Goal: Information Seeking & Learning: Find specific fact

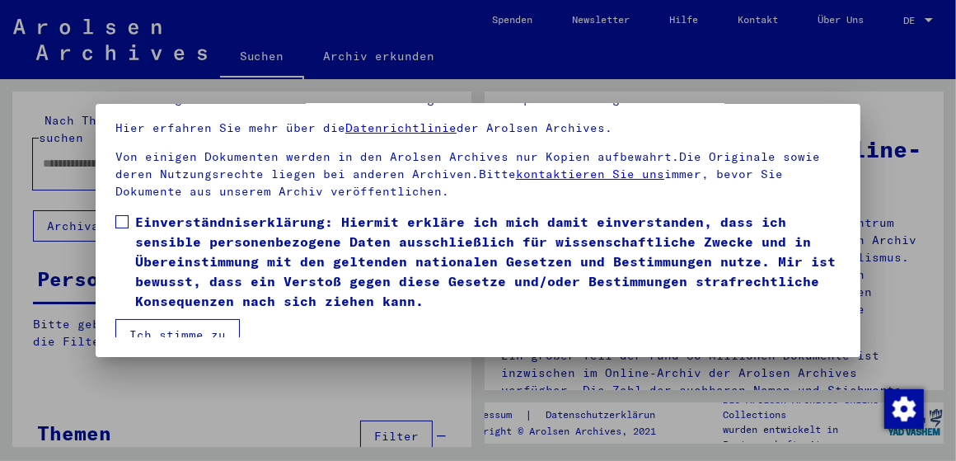
scroll to position [167, 0]
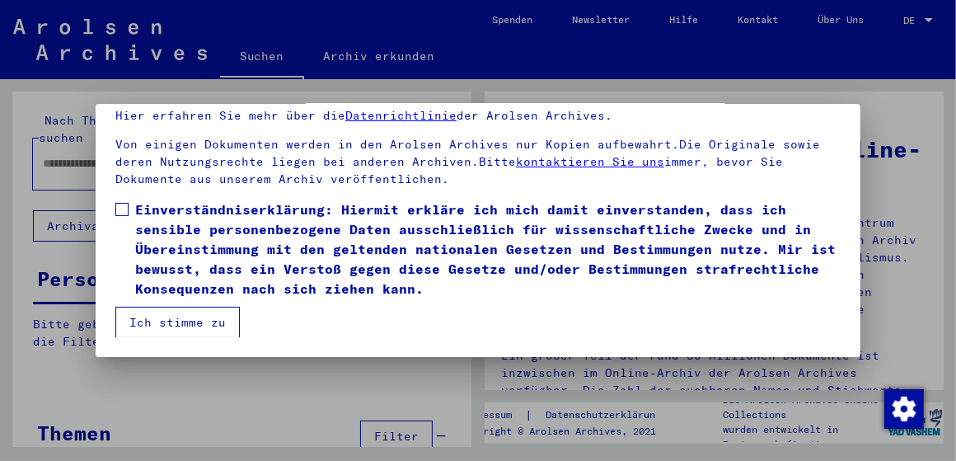
click at [166, 314] on button "Ich stimme zu" at bounding box center [177, 322] width 124 height 31
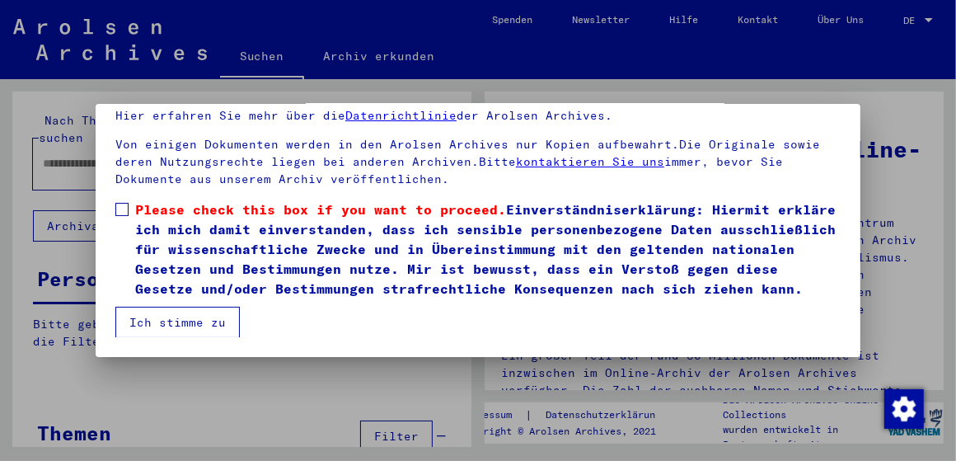
click at [879, 101] on div at bounding box center [478, 230] width 956 height 461
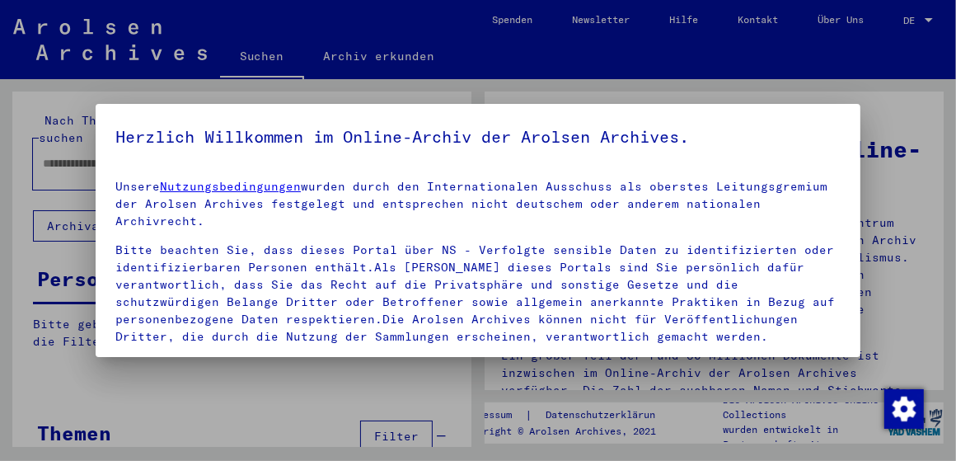
click at [878, 98] on div at bounding box center [478, 230] width 956 height 461
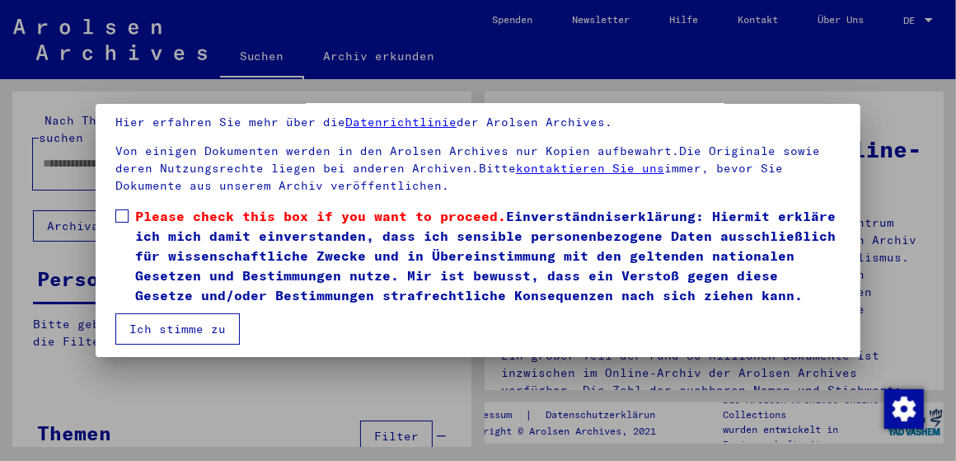
scroll to position [129, 0]
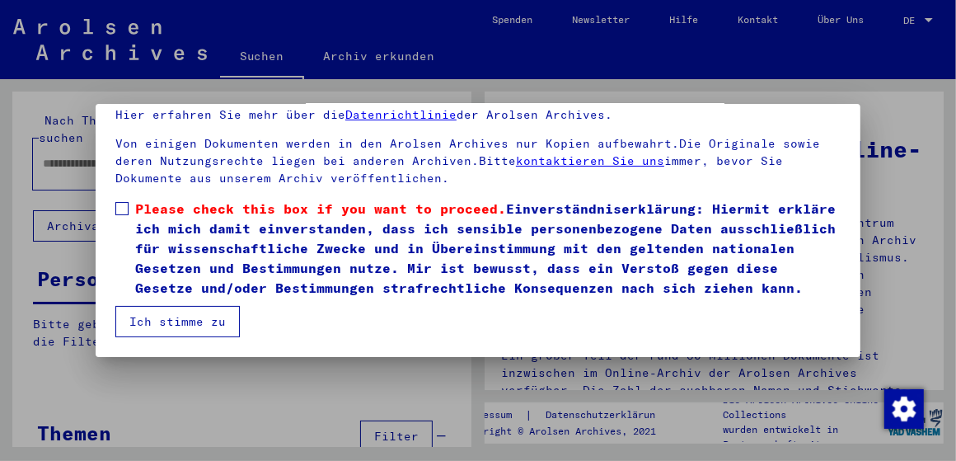
click at [178, 321] on button "Ich stimme zu" at bounding box center [177, 321] width 124 height 31
click at [131, 324] on button "Ich stimme zu" at bounding box center [177, 321] width 124 height 31
click at [179, 323] on button "Ich stimme zu" at bounding box center [177, 321] width 124 height 31
click at [119, 202] on span at bounding box center [121, 208] width 13 height 13
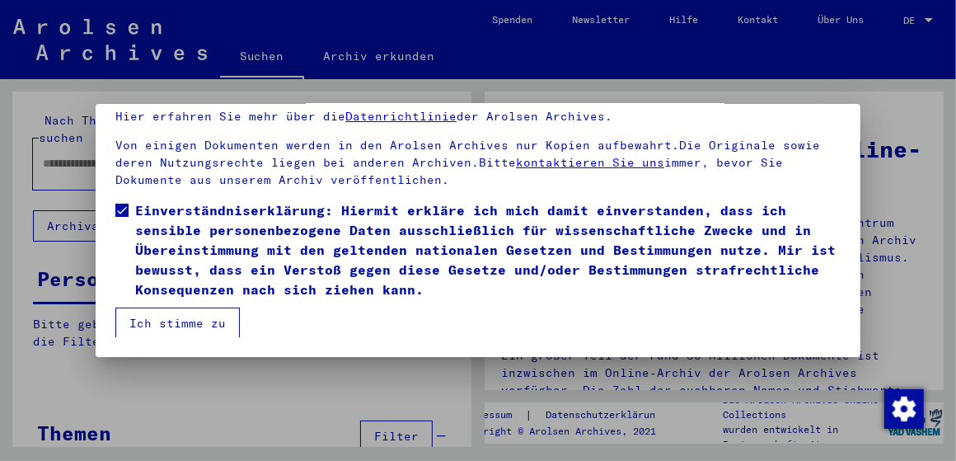
scroll to position [167, 0]
click at [177, 320] on button "Ich stimme zu" at bounding box center [177, 322] width 124 height 31
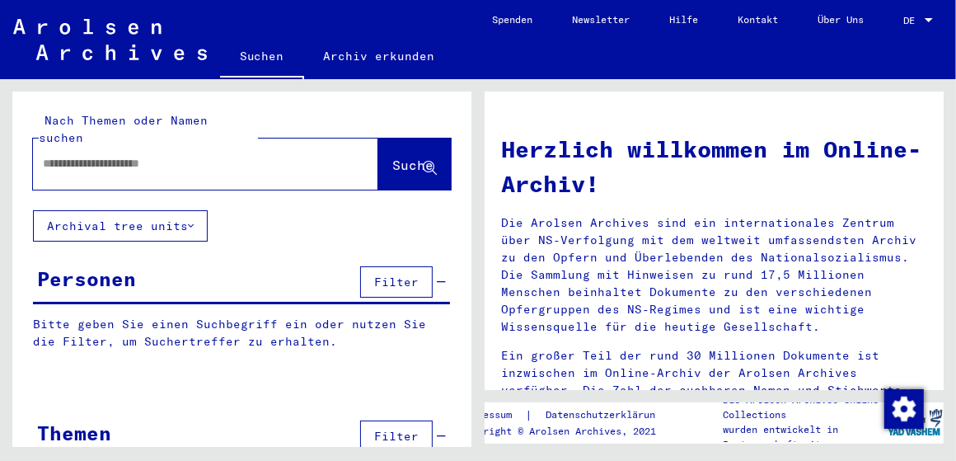
click at [94, 155] on input "text" at bounding box center [186, 163] width 286 height 17
type input "**********"
click at [392, 157] on span "Suche" at bounding box center [412, 165] width 41 height 16
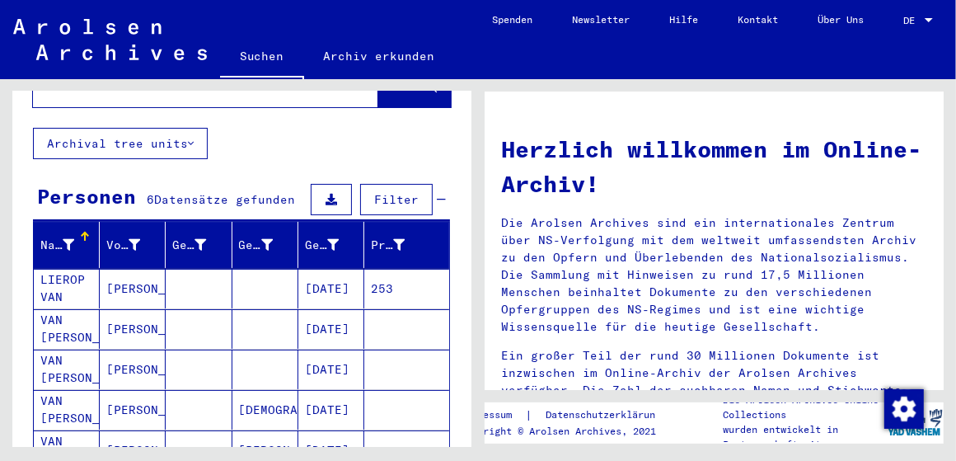
scroll to position [165, 0]
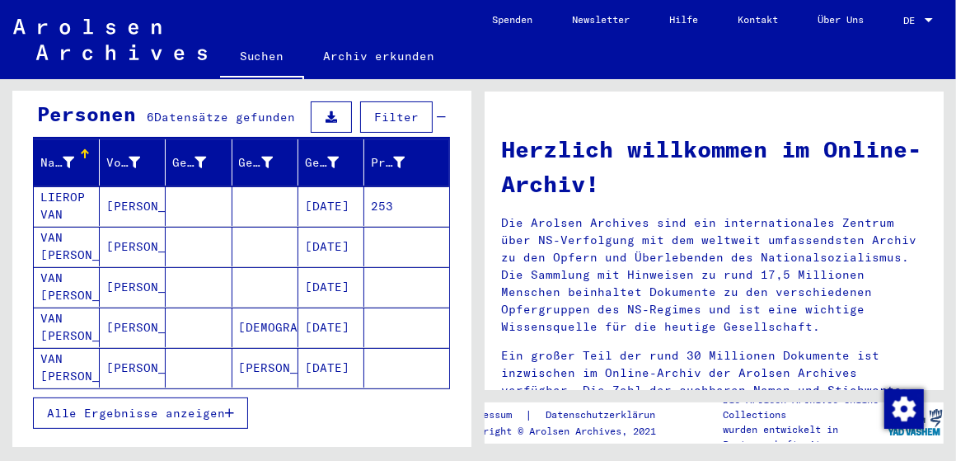
click at [192, 405] on span "Alle Ergebnisse anzeigen" at bounding box center [136, 412] width 178 height 15
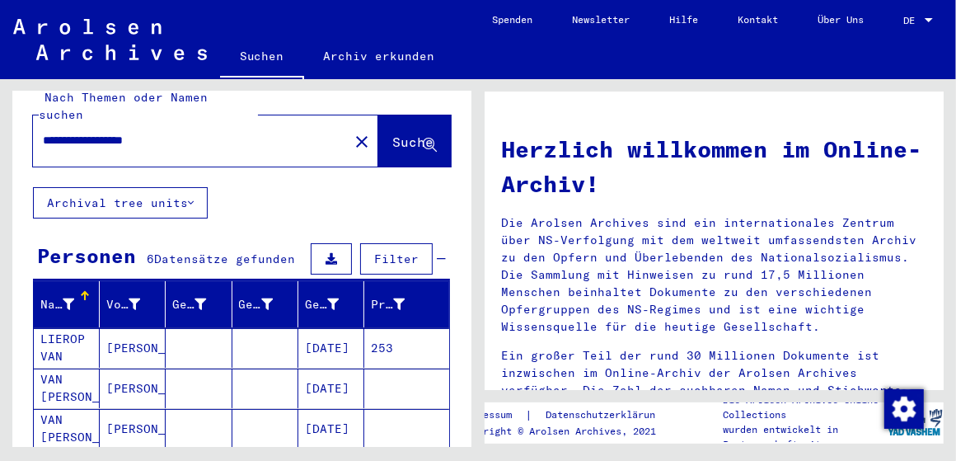
scroll to position [0, 0]
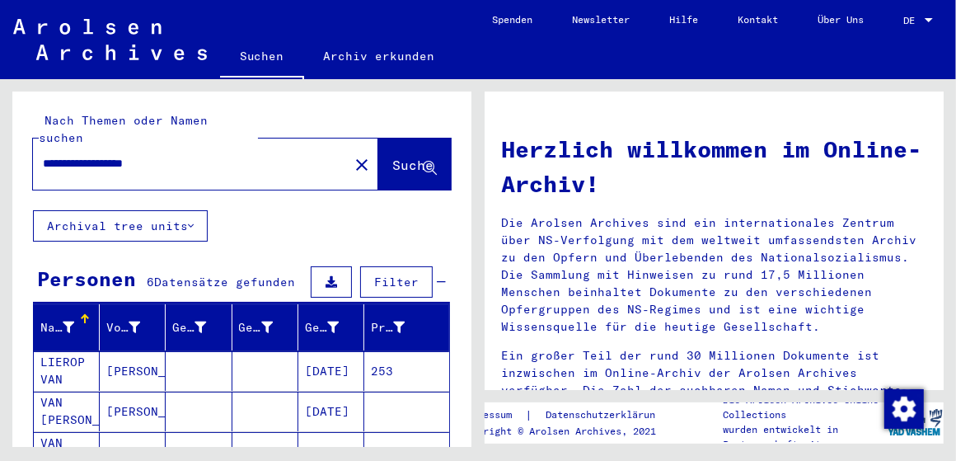
click at [187, 351] on mat-cell at bounding box center [199, 371] width 66 height 40
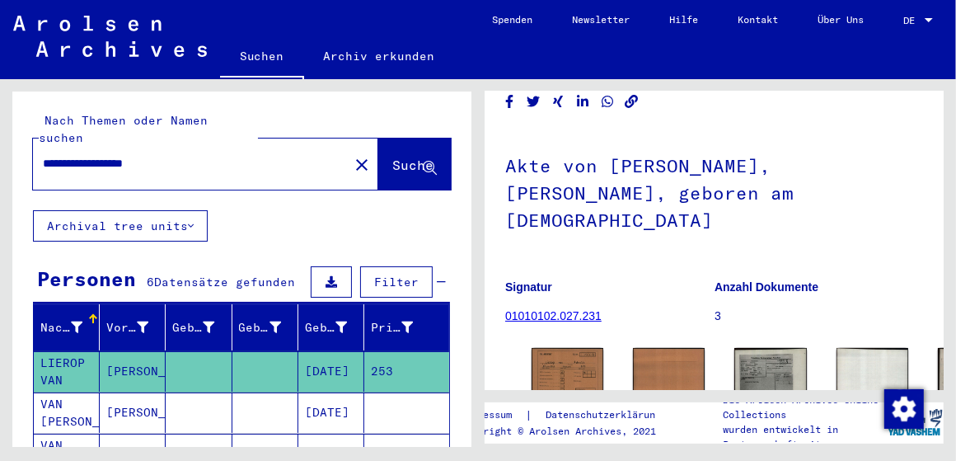
scroll to position [82, 0]
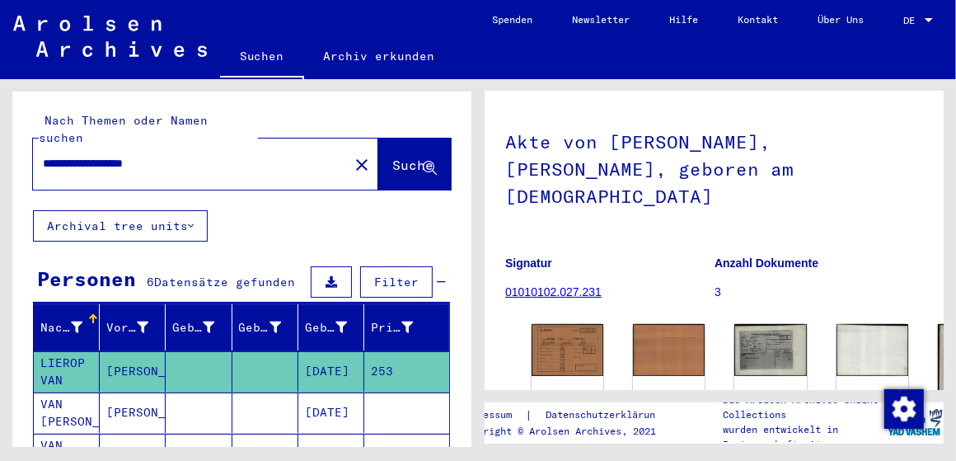
drag, startPoint x: 629, startPoint y: 220, endPoint x: 602, endPoint y: 227, distance: 28.0
click at [602, 243] on figure "Signatur 01010102.027.231" at bounding box center [609, 280] width 209 height 74
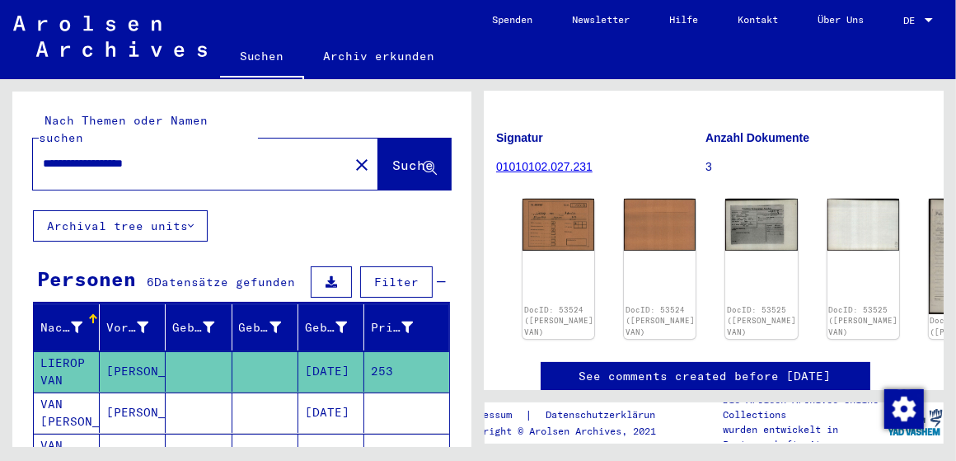
scroll to position [208, 12]
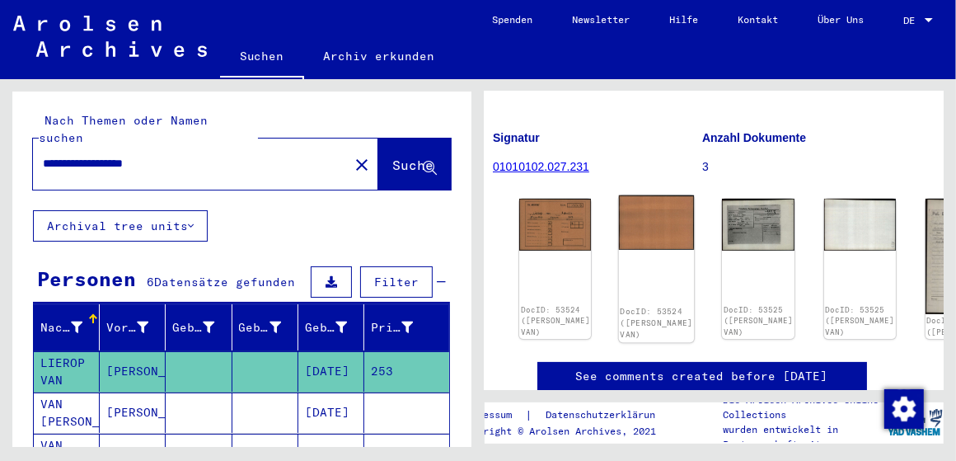
click at [619, 195] on img at bounding box center [657, 222] width 76 height 54
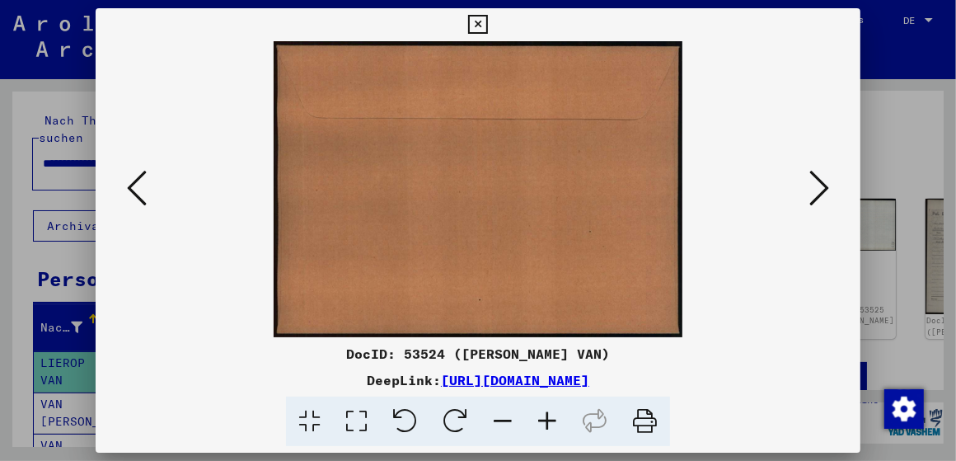
click at [818, 185] on icon at bounding box center [819, 188] width 20 height 40
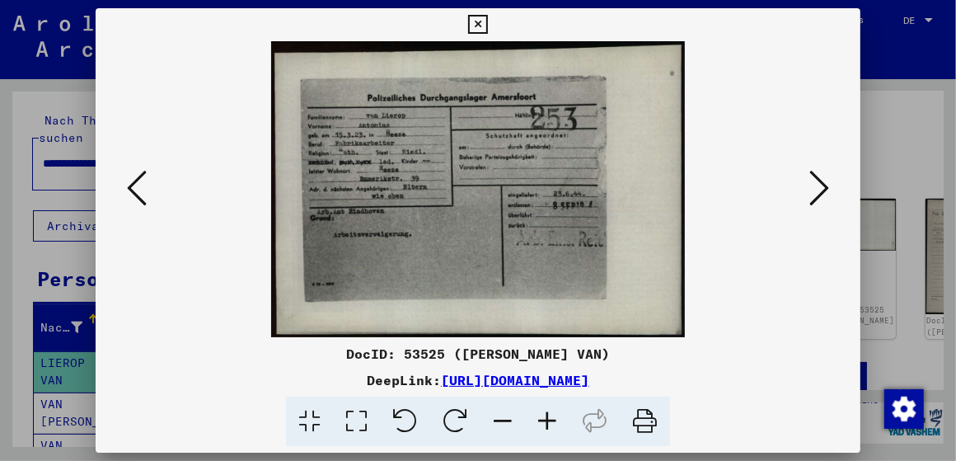
click at [818, 185] on icon at bounding box center [819, 188] width 20 height 40
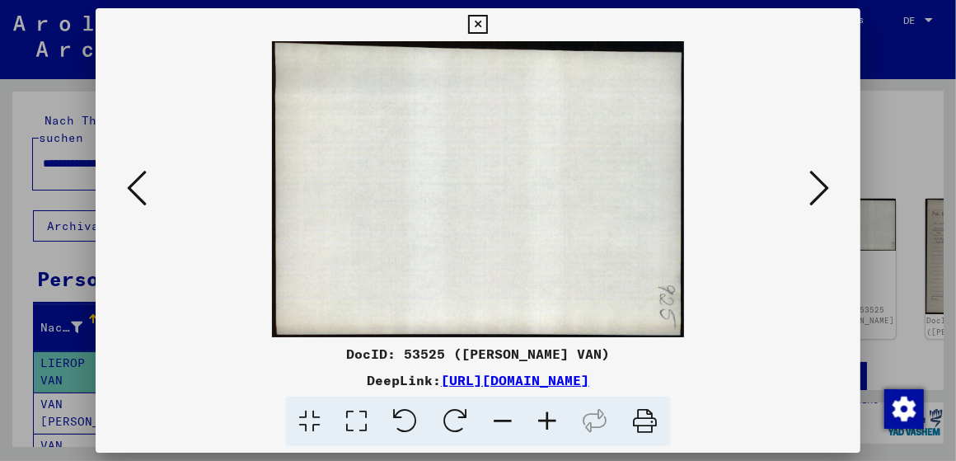
click at [136, 181] on icon at bounding box center [137, 188] width 20 height 40
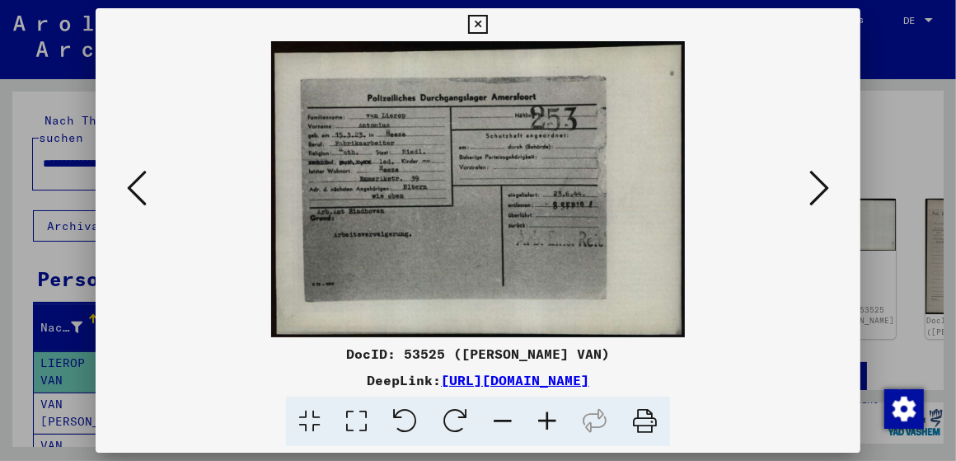
click at [137, 181] on icon at bounding box center [137, 188] width 20 height 40
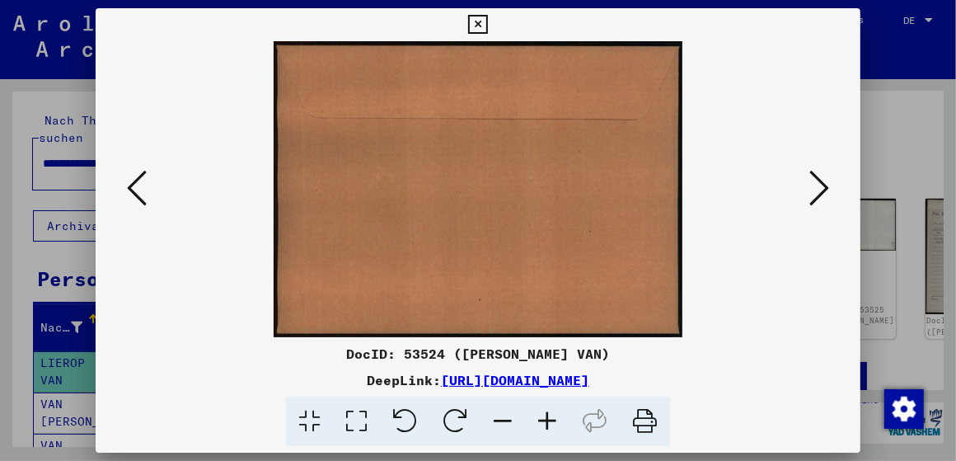
click at [141, 181] on icon at bounding box center [137, 188] width 20 height 40
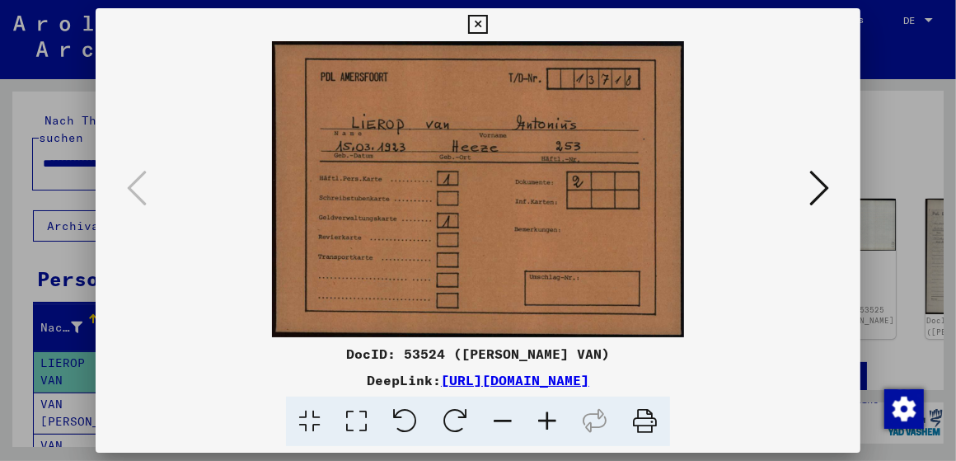
click at [818, 185] on icon at bounding box center [819, 188] width 20 height 40
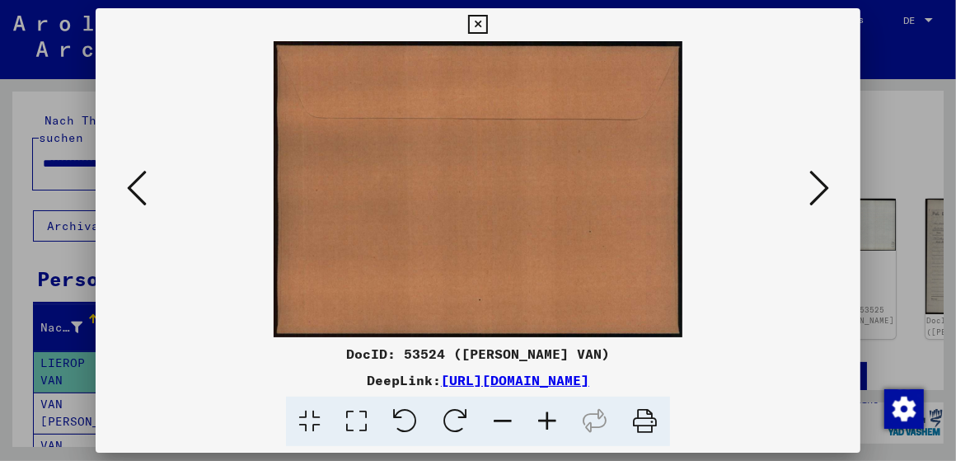
click at [821, 187] on icon at bounding box center [819, 188] width 20 height 40
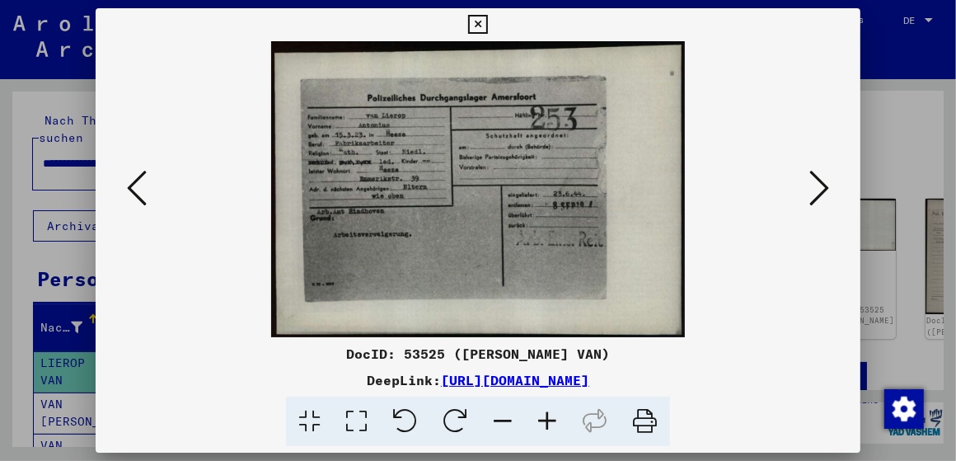
click at [821, 187] on icon at bounding box center [819, 188] width 20 height 40
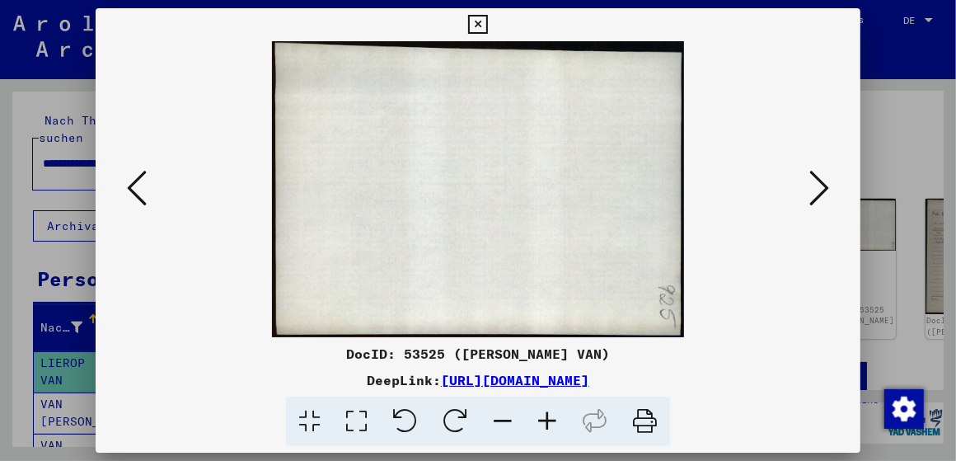
click at [821, 187] on icon at bounding box center [819, 188] width 20 height 40
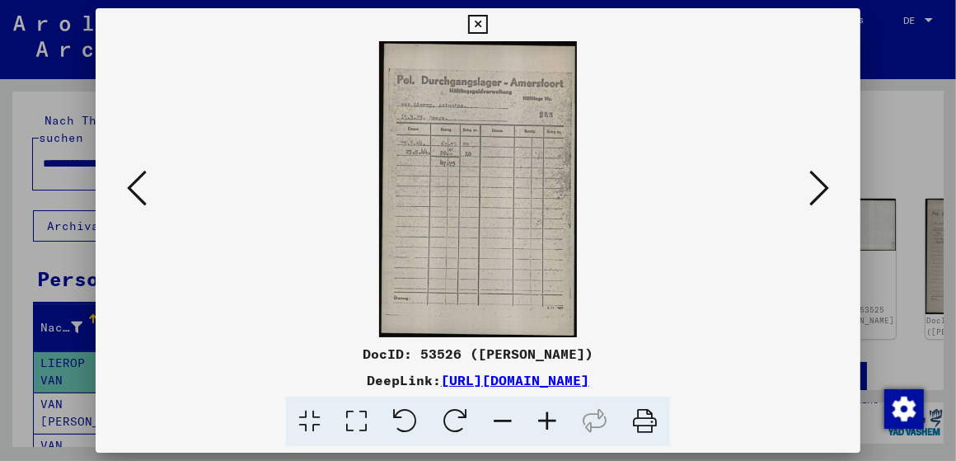
click at [821, 187] on icon at bounding box center [819, 188] width 20 height 40
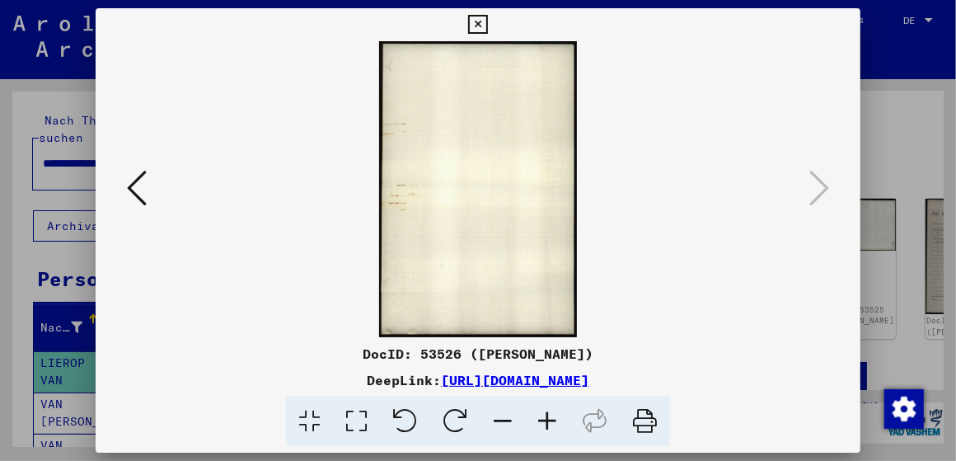
click at [646, 422] on icon at bounding box center [645, 421] width 50 height 50
click at [476, 25] on icon at bounding box center [477, 25] width 19 height 20
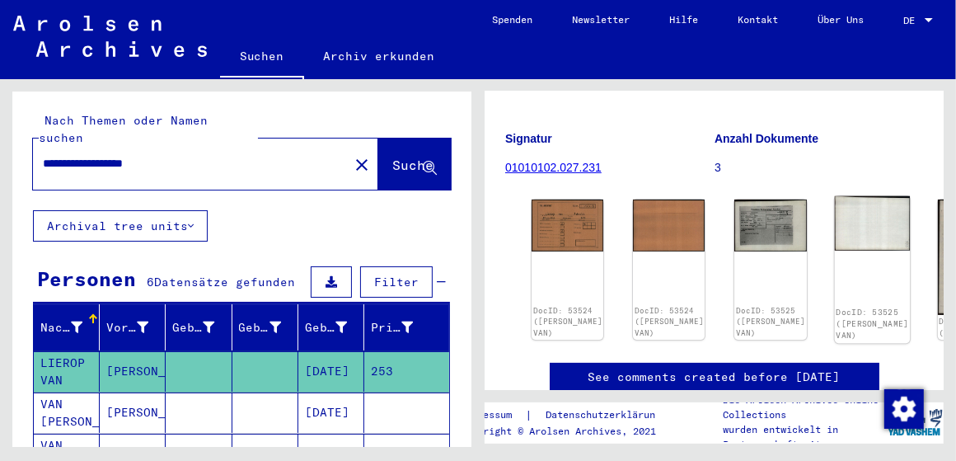
click at [834, 196] on img at bounding box center [872, 223] width 76 height 54
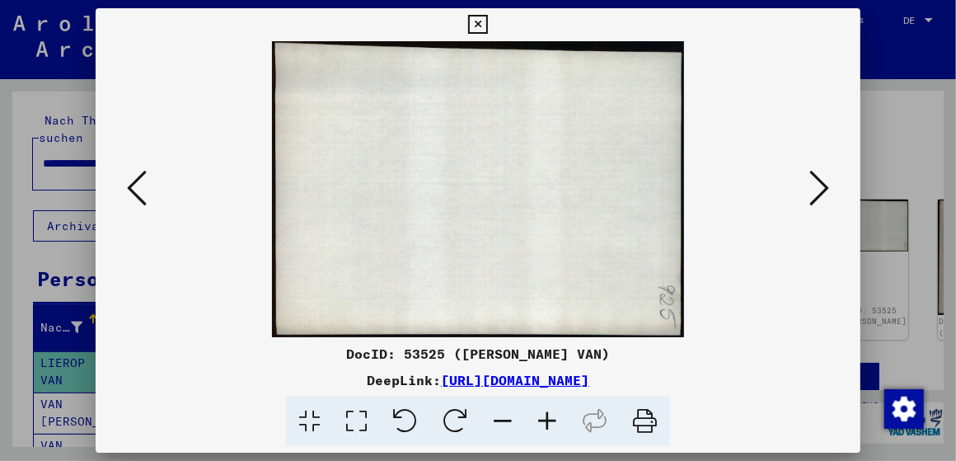
click at [823, 178] on icon at bounding box center [819, 188] width 20 height 40
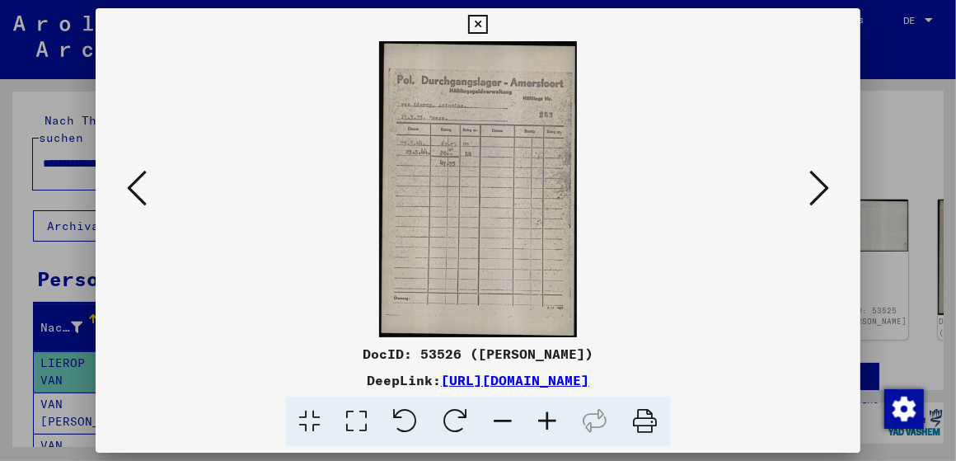
click at [143, 194] on icon at bounding box center [137, 188] width 20 height 40
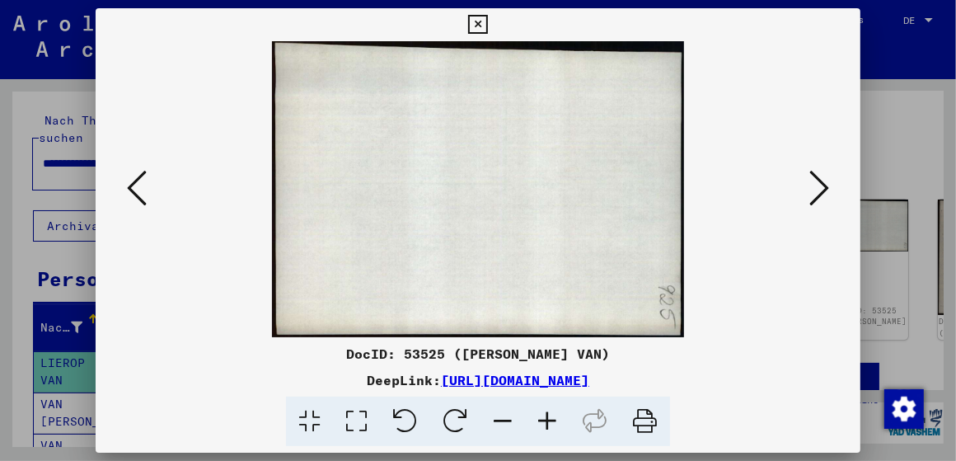
click at [143, 194] on icon at bounding box center [137, 188] width 20 height 40
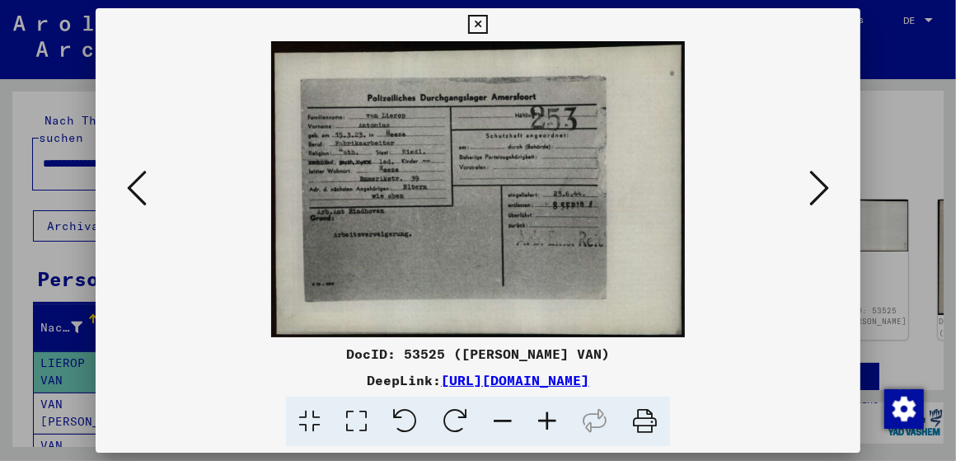
click at [143, 194] on icon at bounding box center [137, 188] width 20 height 40
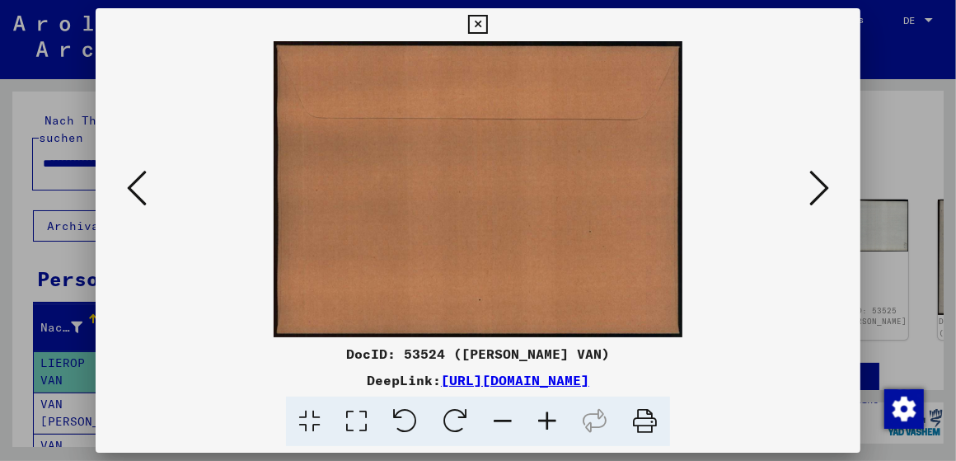
click at [820, 181] on icon at bounding box center [819, 188] width 20 height 40
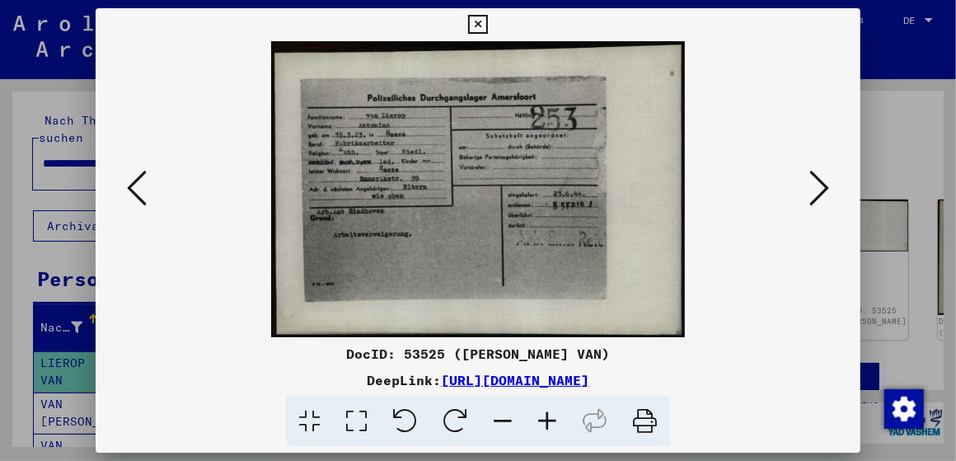
click at [818, 182] on icon at bounding box center [819, 188] width 20 height 40
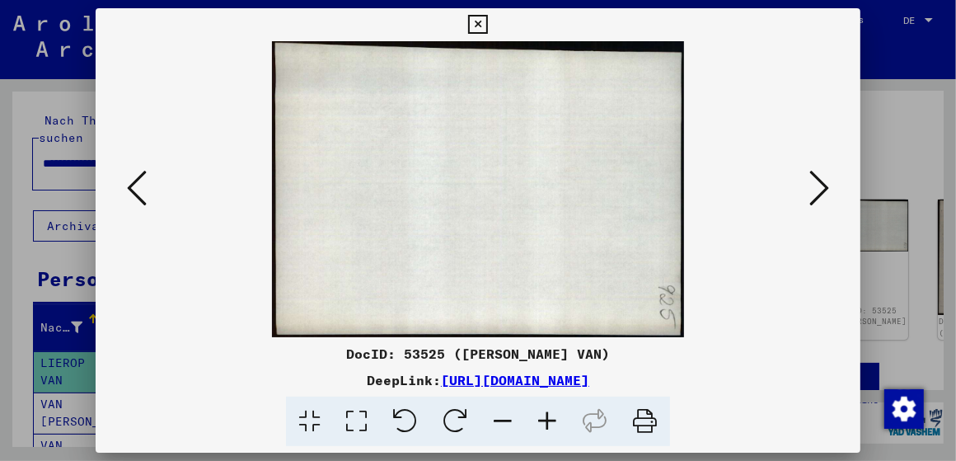
click at [818, 182] on icon at bounding box center [819, 188] width 20 height 40
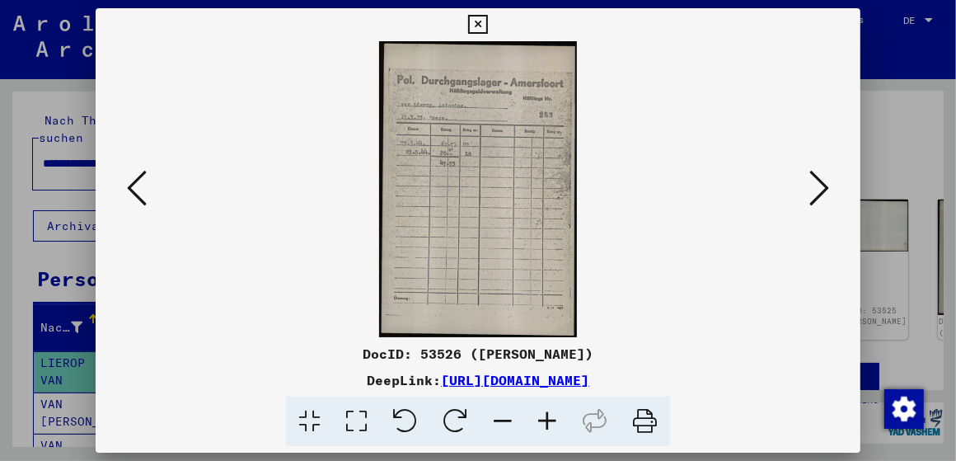
click at [818, 182] on icon at bounding box center [819, 188] width 20 height 40
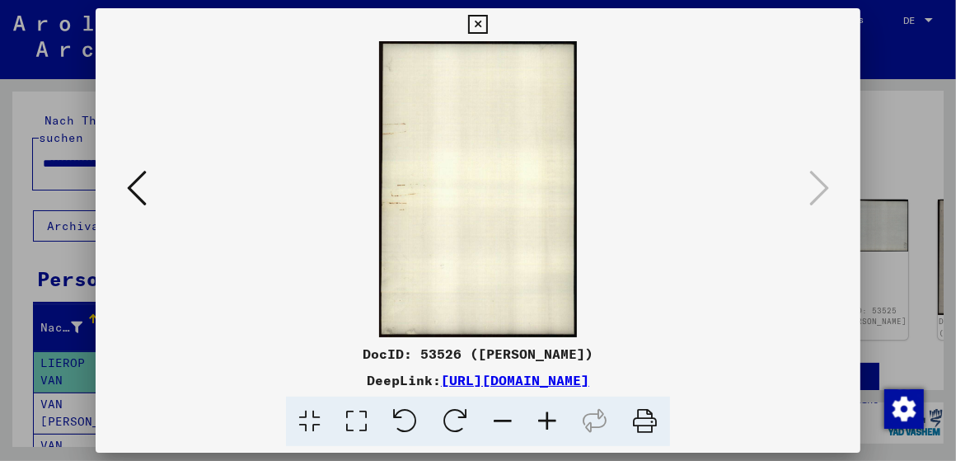
click at [476, 23] on icon at bounding box center [477, 25] width 19 height 20
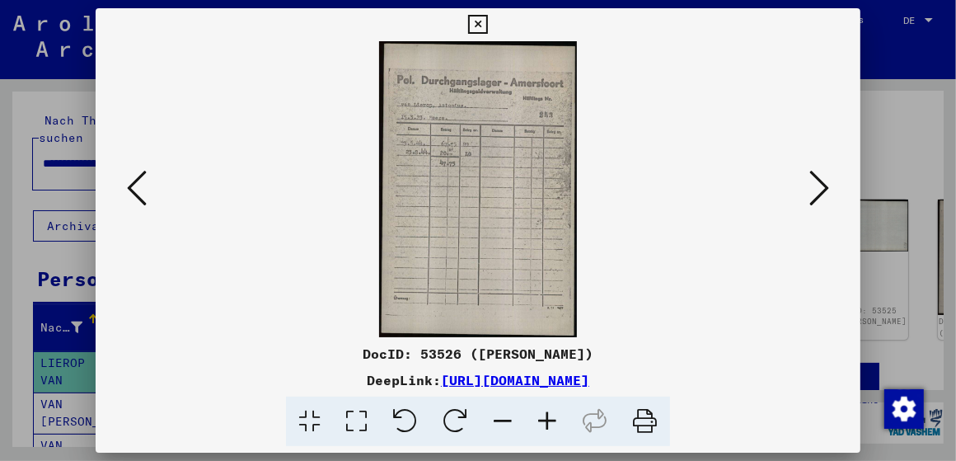
click at [905, 191] on div at bounding box center [478, 230] width 956 height 461
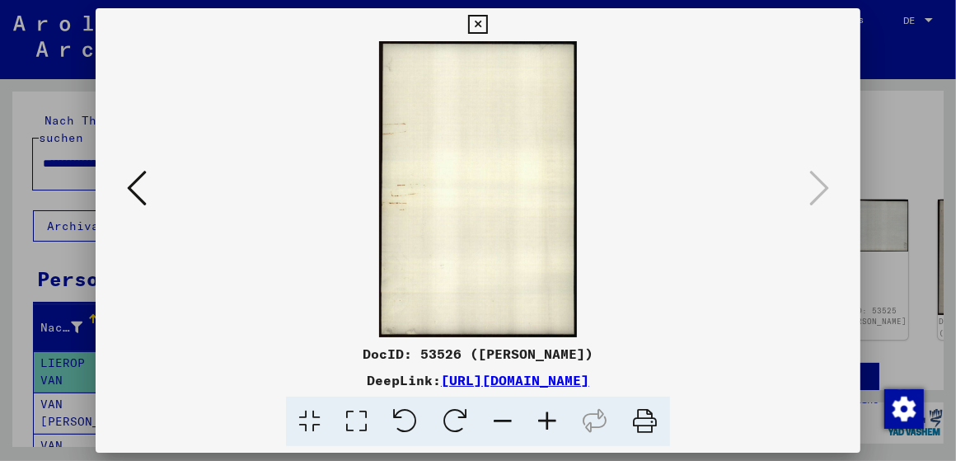
click at [148, 185] on button at bounding box center [137, 189] width 30 height 47
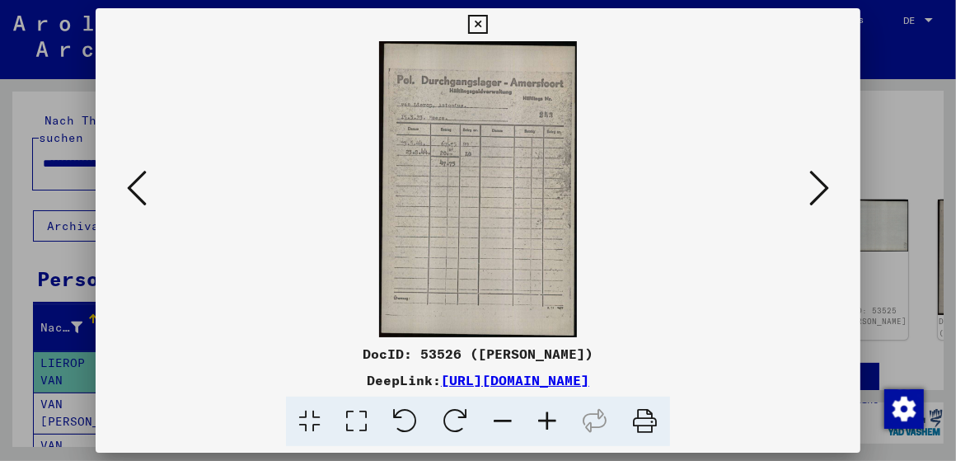
click at [148, 185] on button at bounding box center [137, 189] width 30 height 47
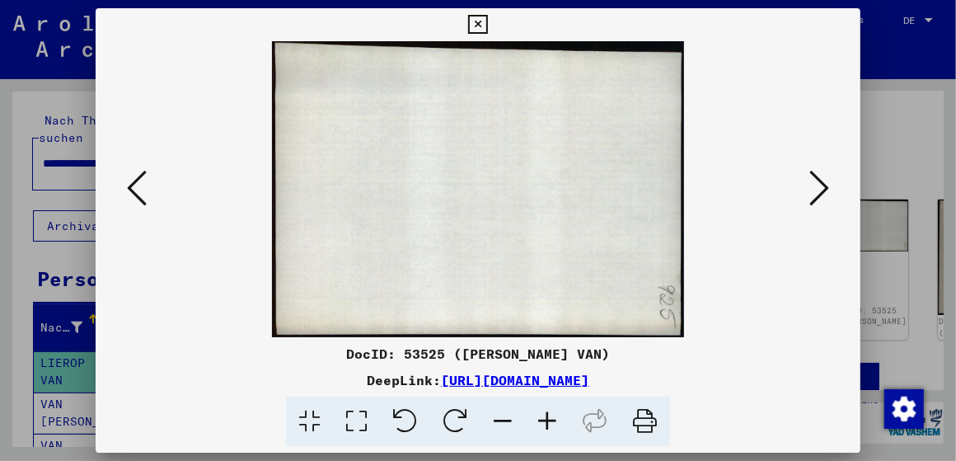
click at [148, 185] on button at bounding box center [137, 189] width 30 height 47
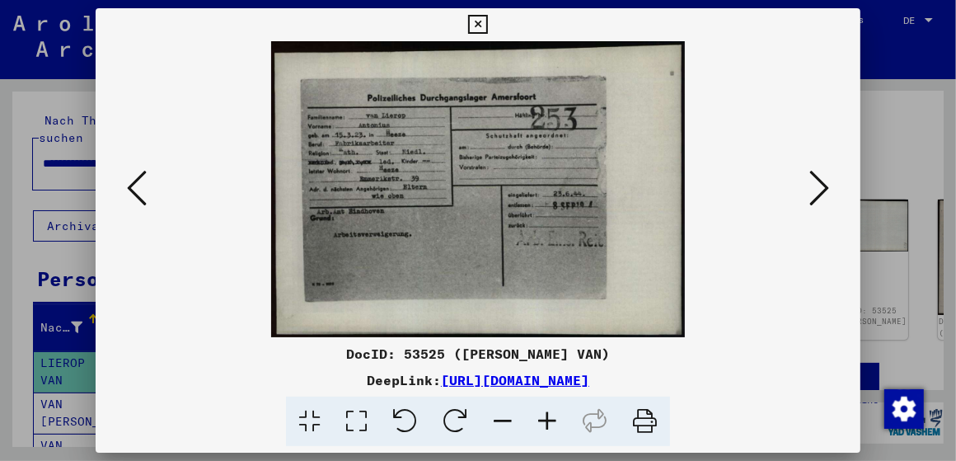
click at [148, 185] on button at bounding box center [137, 189] width 30 height 47
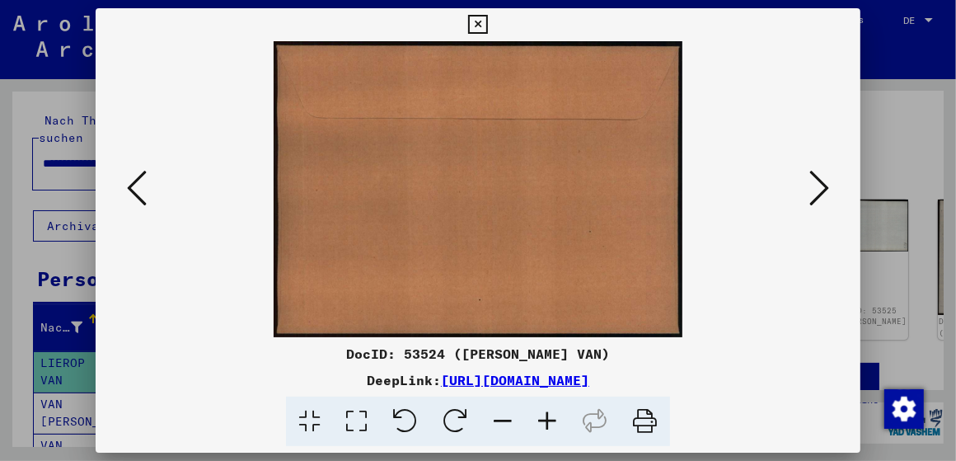
click at [148, 185] on button at bounding box center [137, 189] width 30 height 47
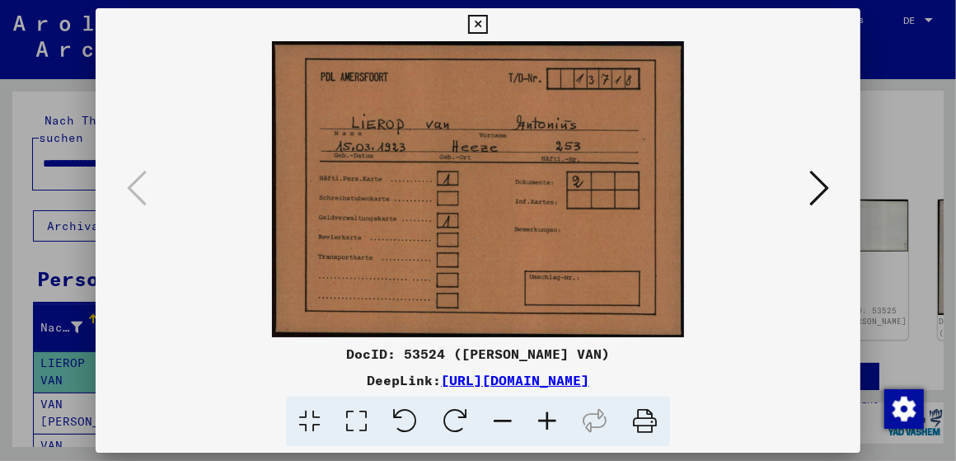
click at [474, 24] on icon at bounding box center [477, 25] width 19 height 20
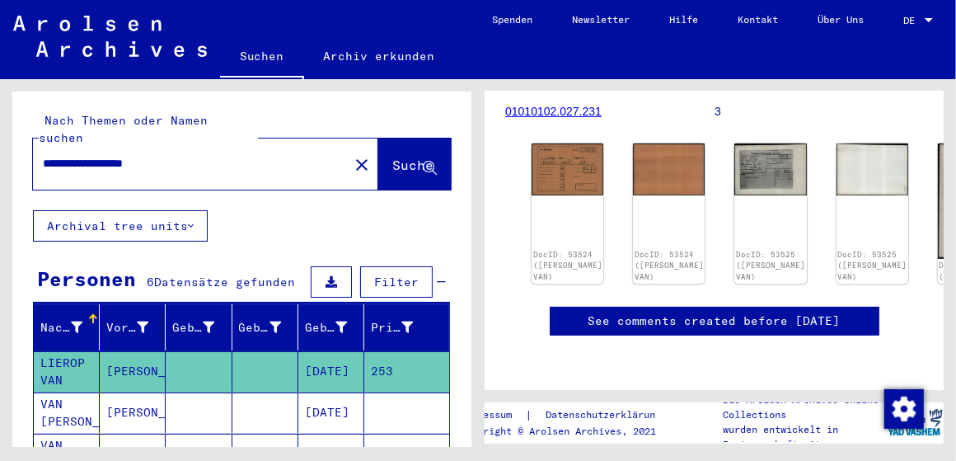
scroll to position [289, 0]
click at [332, 392] on mat-cell "[DATE]" at bounding box center [331, 412] width 66 height 40
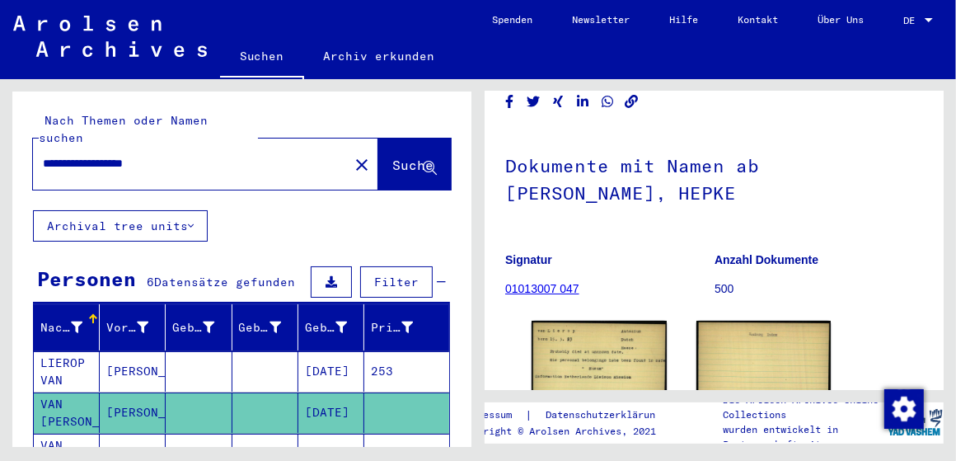
scroll to position [82, 0]
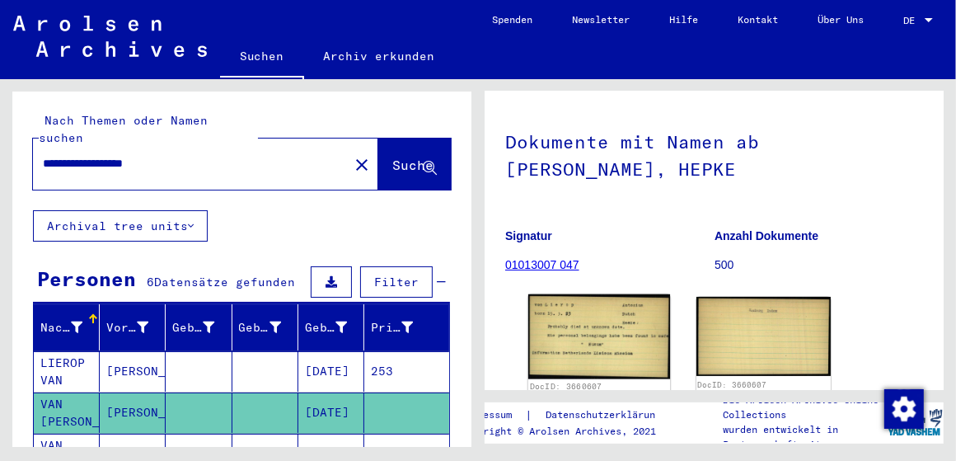
click at [566, 307] on img at bounding box center [599, 336] width 142 height 85
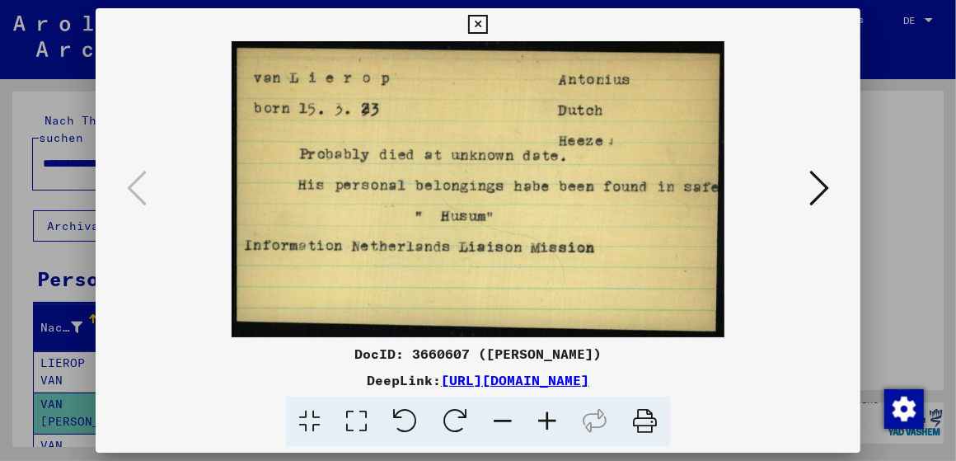
click at [806, 186] on button at bounding box center [819, 189] width 30 height 47
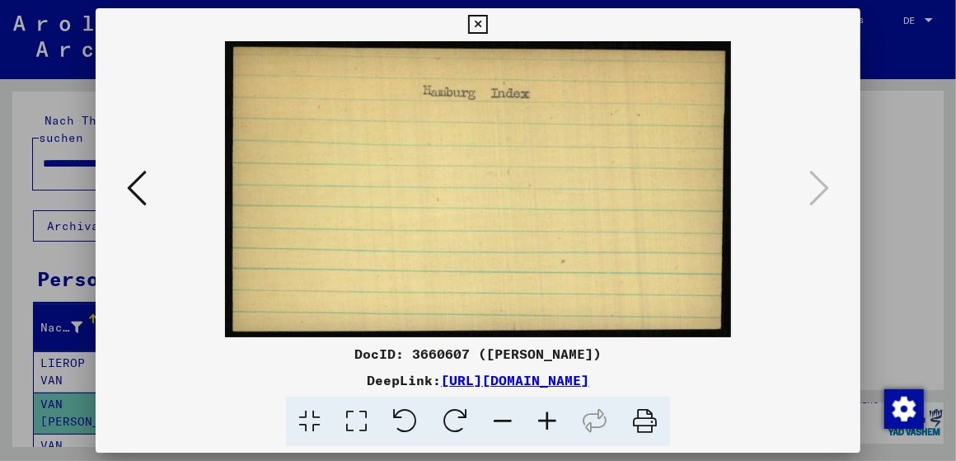
click at [146, 193] on icon at bounding box center [137, 188] width 20 height 40
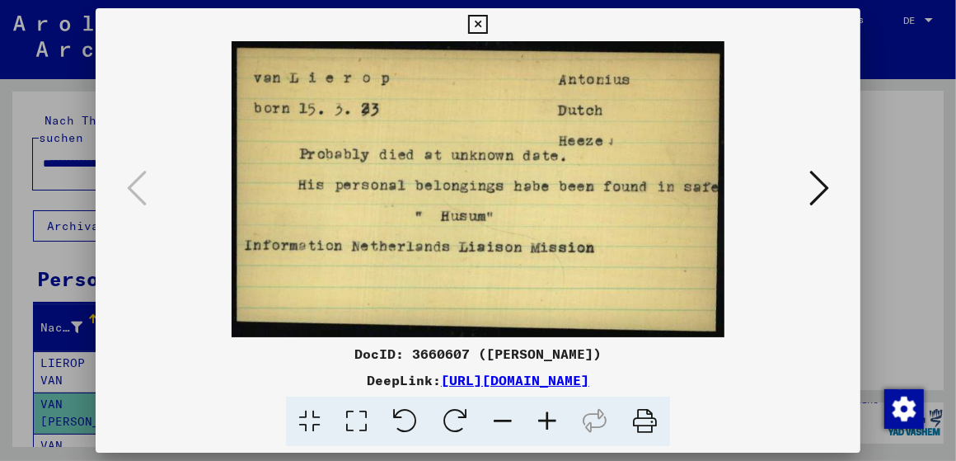
click at [483, 24] on icon at bounding box center [477, 25] width 19 height 20
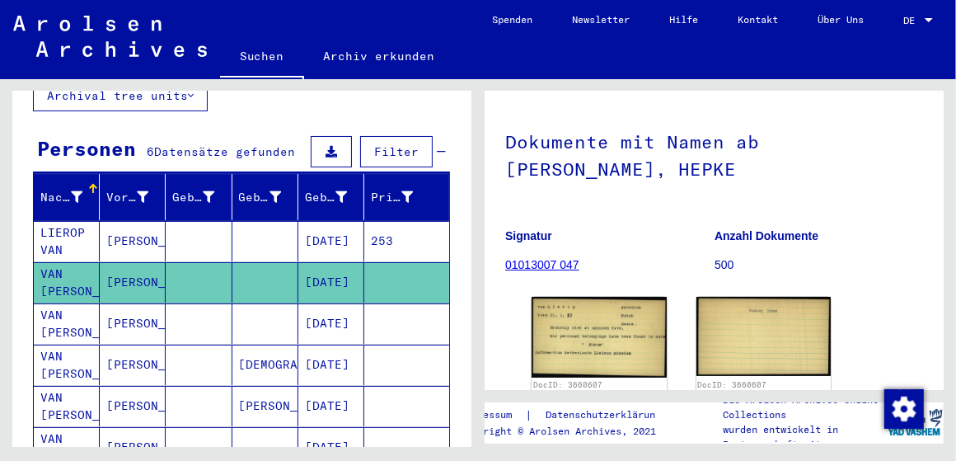
scroll to position [165, 0]
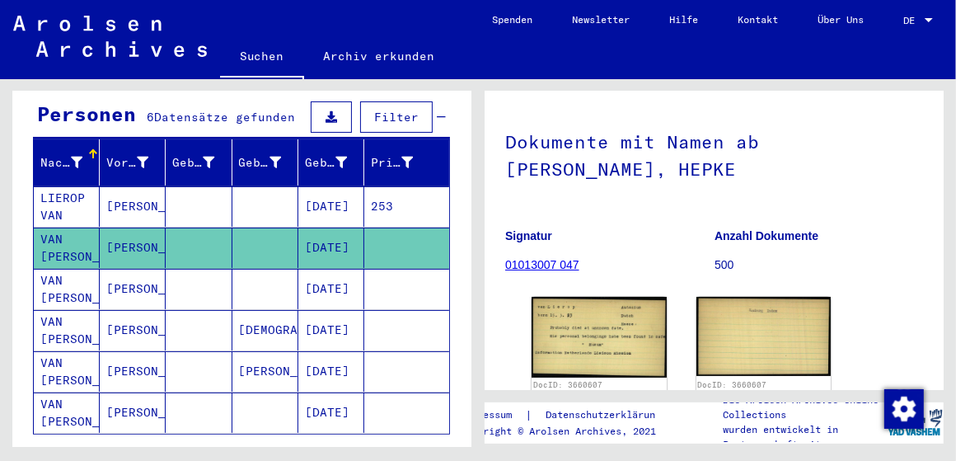
click at [320, 227] on mat-cell "[DATE]" at bounding box center [331, 247] width 66 height 40
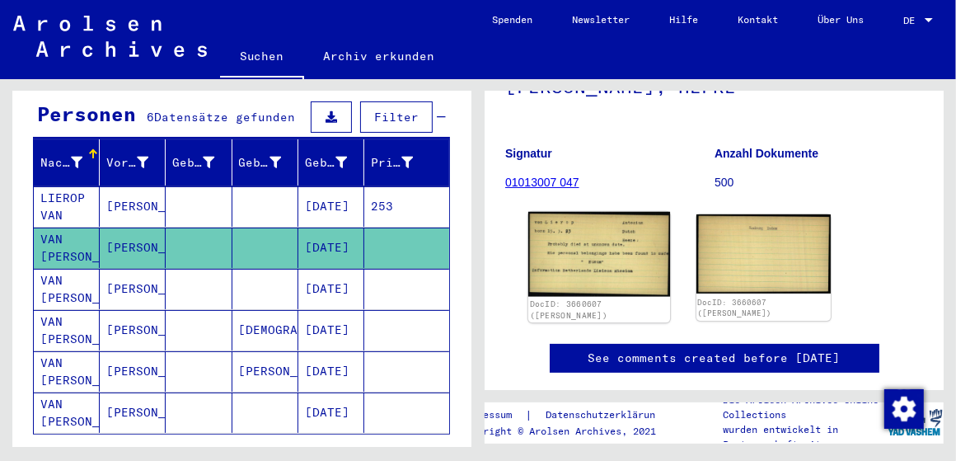
click at [583, 267] on img at bounding box center [599, 254] width 142 height 85
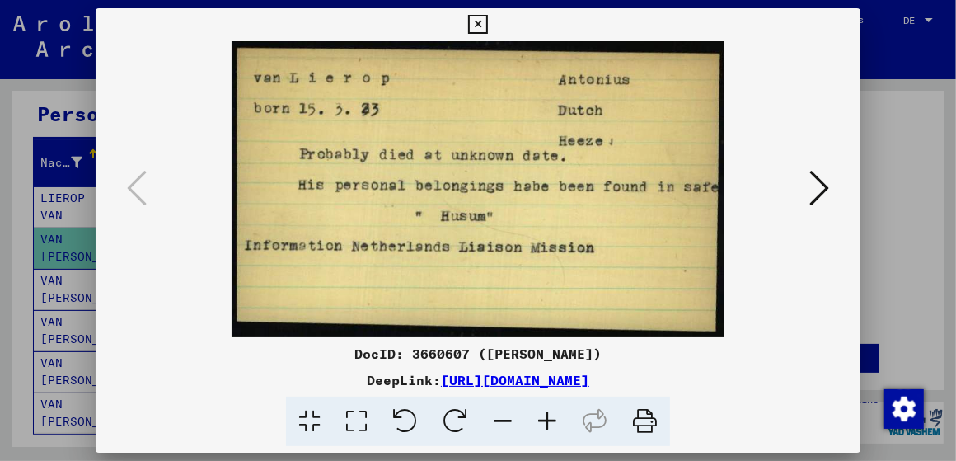
click at [581, 265] on img at bounding box center [478, 189] width 653 height 296
click at [813, 180] on icon at bounding box center [819, 188] width 20 height 40
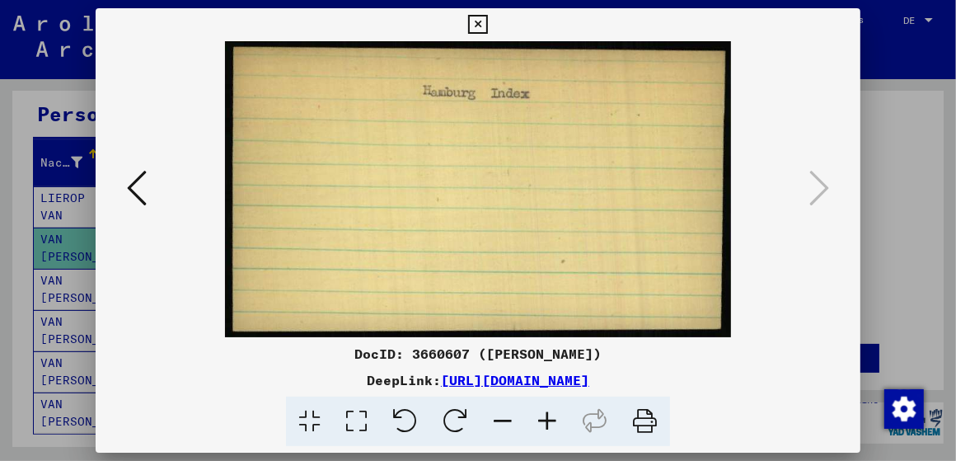
click at [134, 190] on icon at bounding box center [137, 188] width 20 height 40
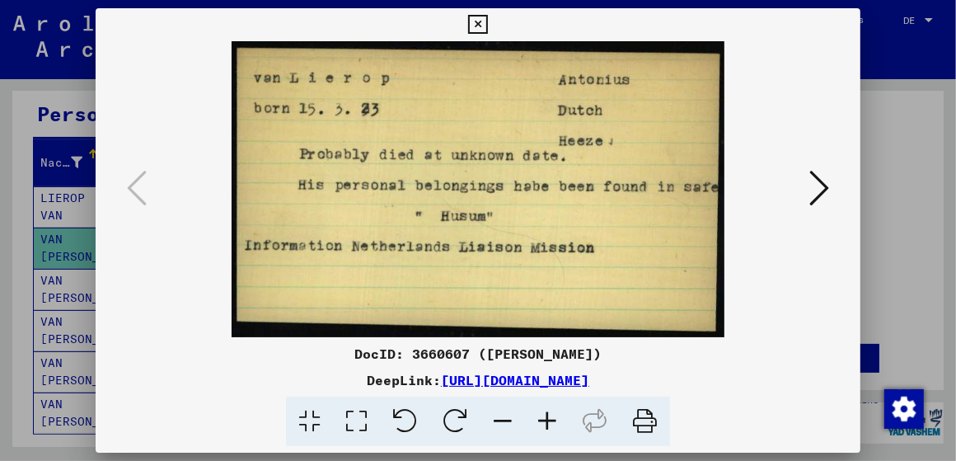
click at [476, 21] on icon at bounding box center [477, 25] width 19 height 20
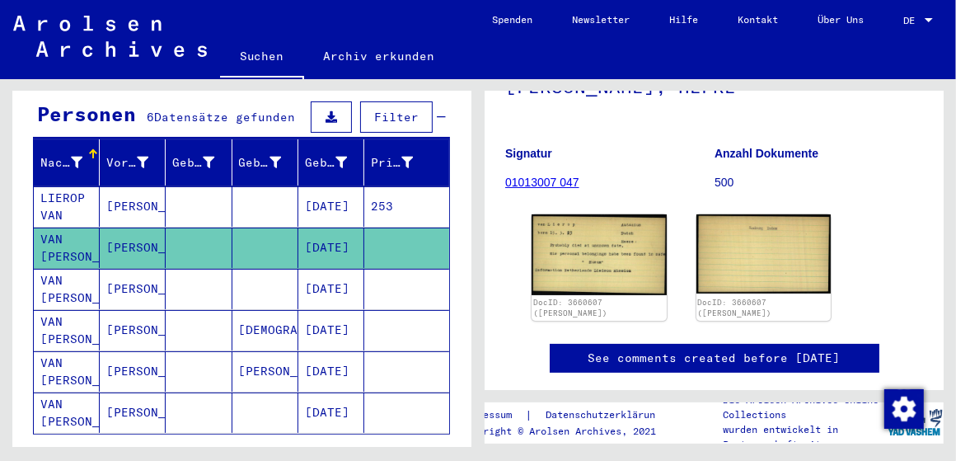
click at [388, 269] on mat-cell at bounding box center [406, 289] width 85 height 40
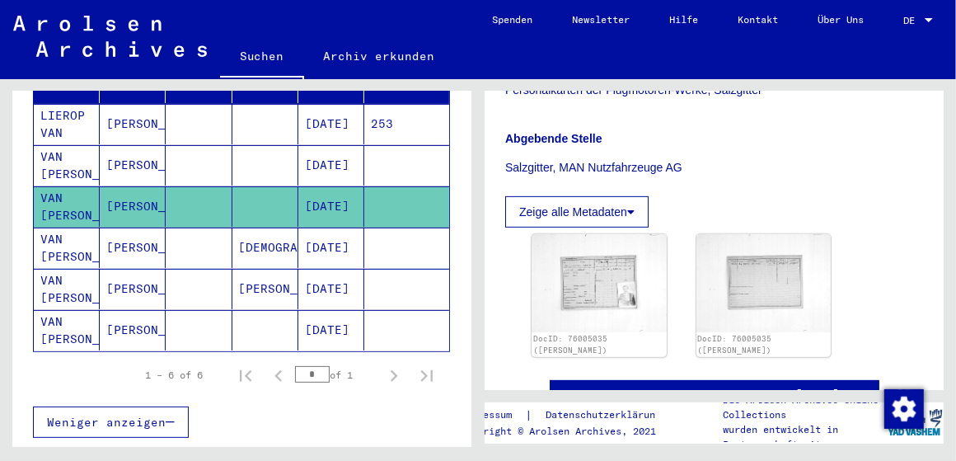
scroll to position [412, 0]
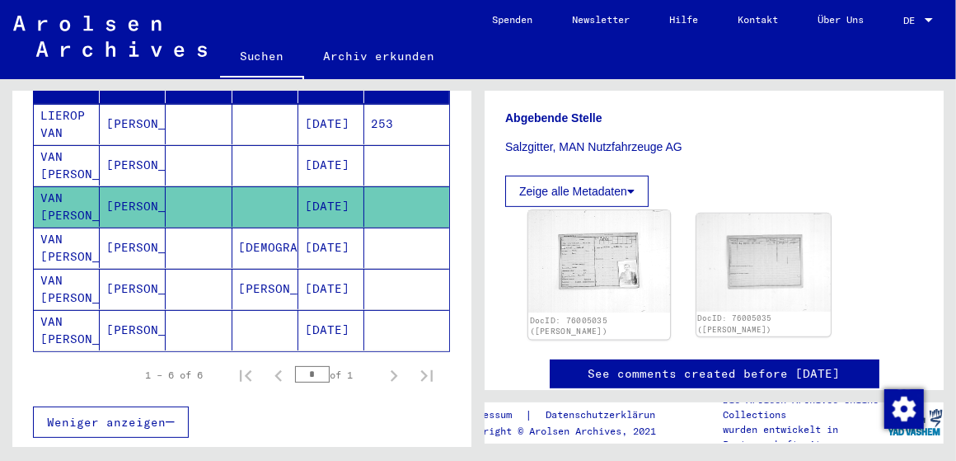
click at [589, 237] on img at bounding box center [599, 262] width 142 height 102
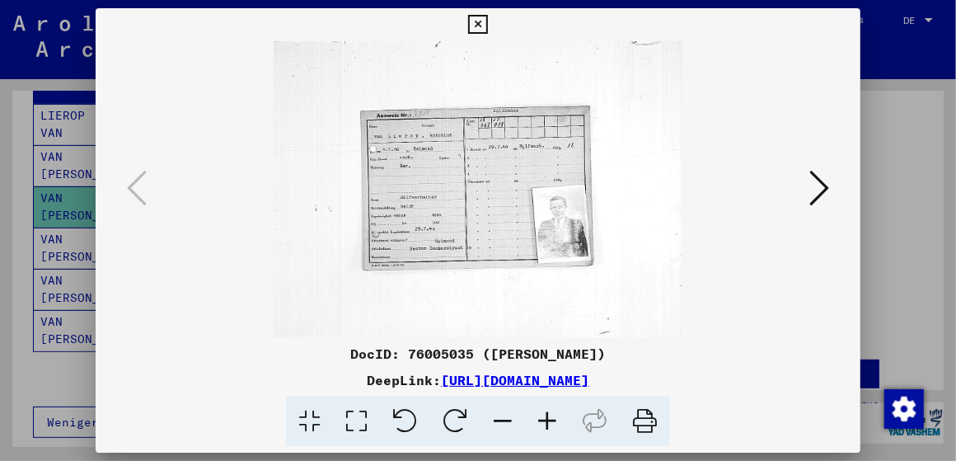
click at [808, 185] on button at bounding box center [819, 189] width 30 height 47
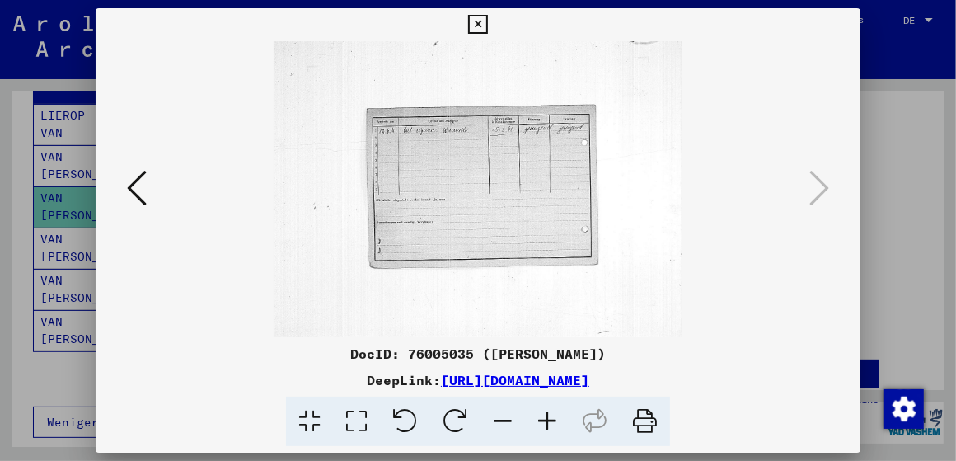
click at [480, 26] on icon at bounding box center [477, 25] width 19 height 20
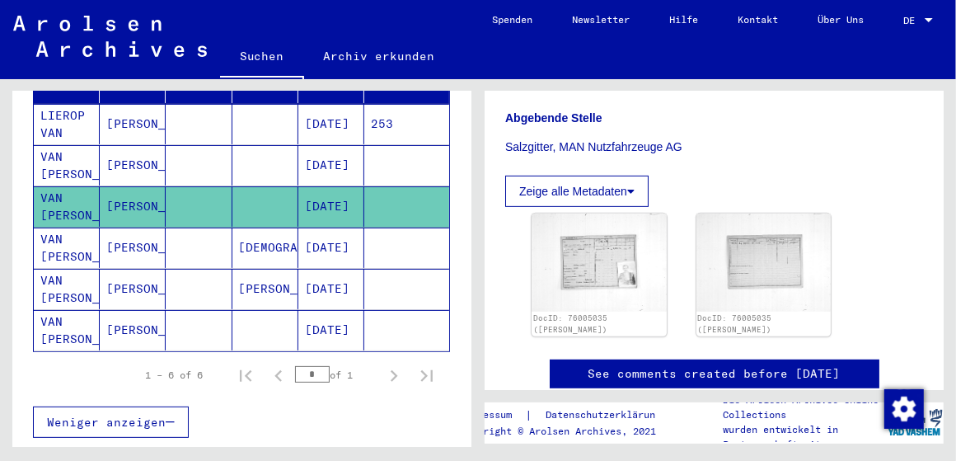
click at [241, 269] on mat-cell "[PERSON_NAME]" at bounding box center [265, 289] width 66 height 40
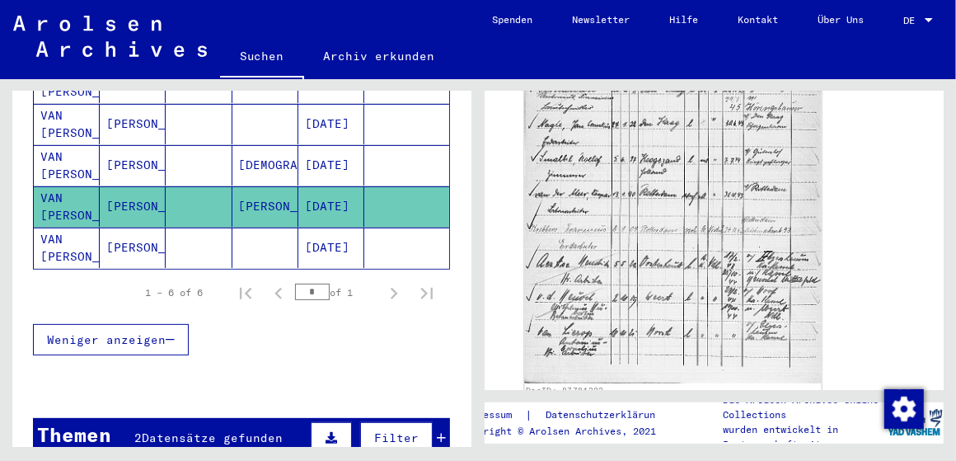
scroll to position [742, 0]
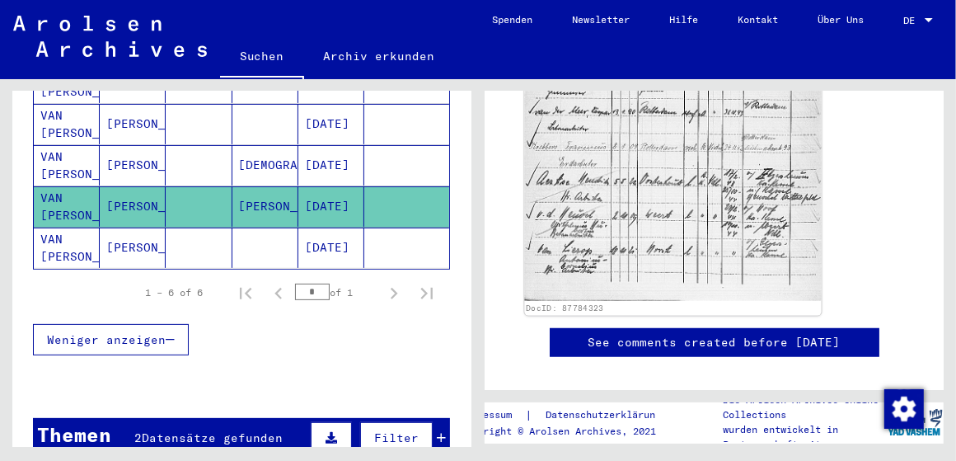
click at [592, 227] on img at bounding box center [672, 87] width 297 height 428
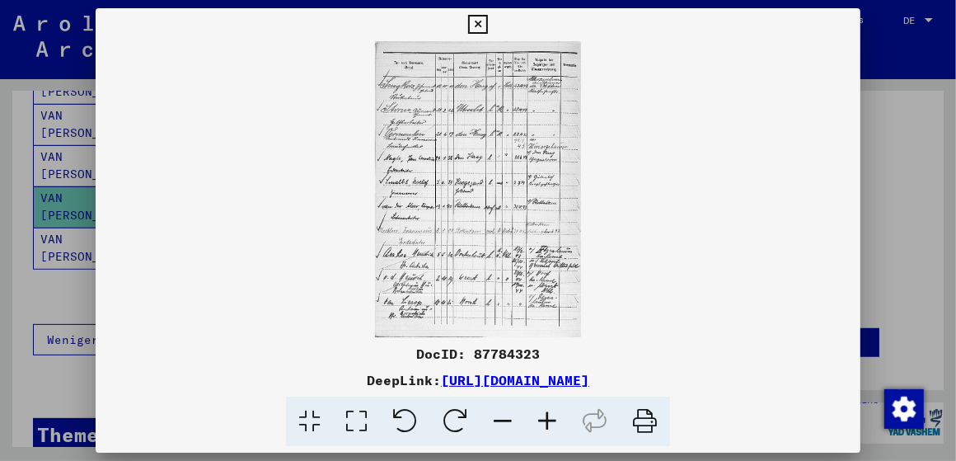
scroll to position [741, 0]
click at [478, 21] on icon at bounding box center [477, 25] width 19 height 20
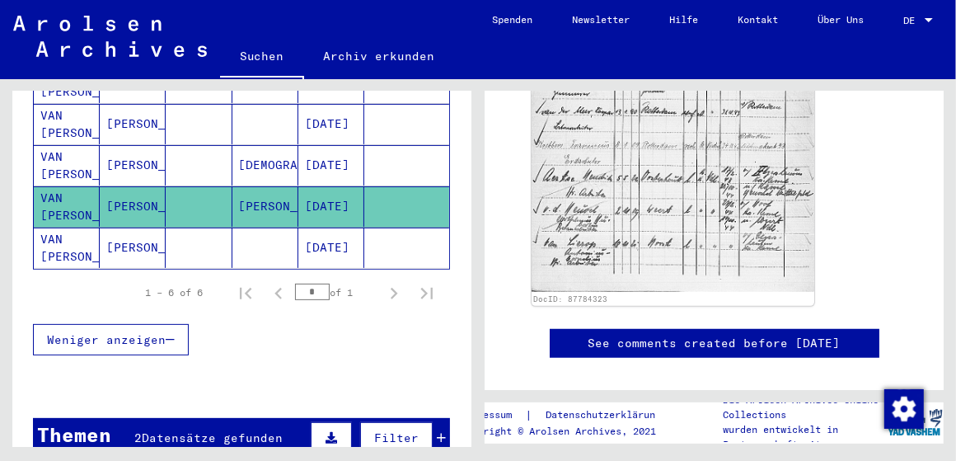
click at [313, 227] on mat-cell "[DATE]" at bounding box center [331, 247] width 66 height 40
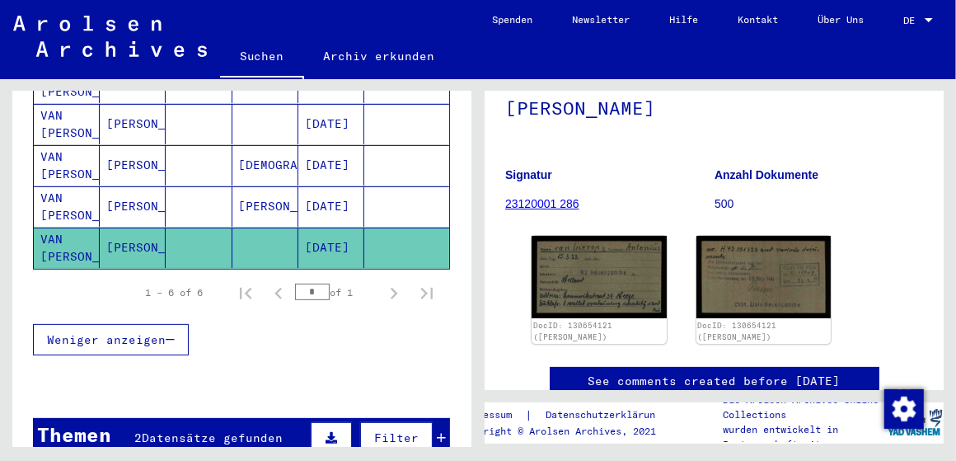
scroll to position [165, 0]
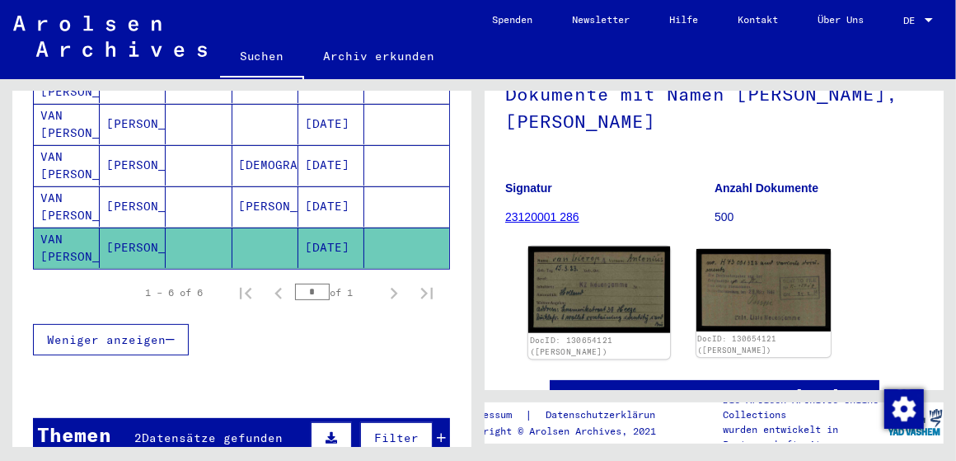
click at [598, 279] on img at bounding box center [599, 289] width 142 height 87
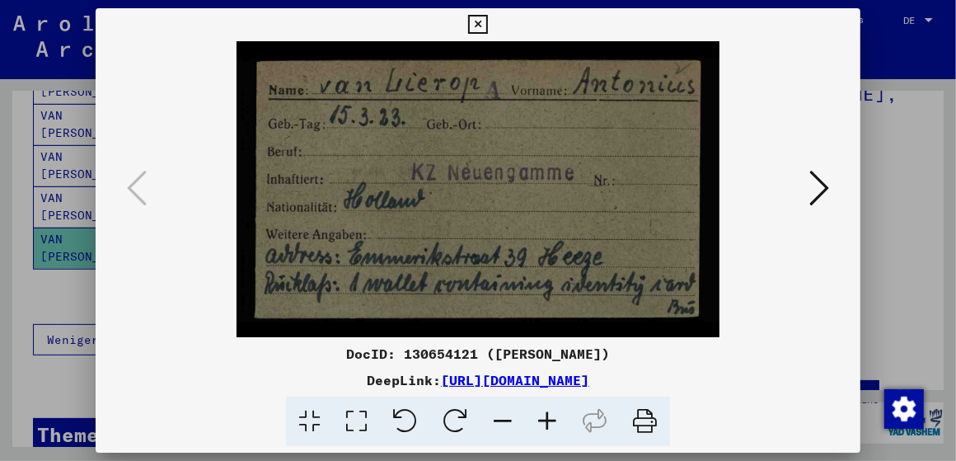
click at [811, 189] on icon at bounding box center [819, 188] width 20 height 40
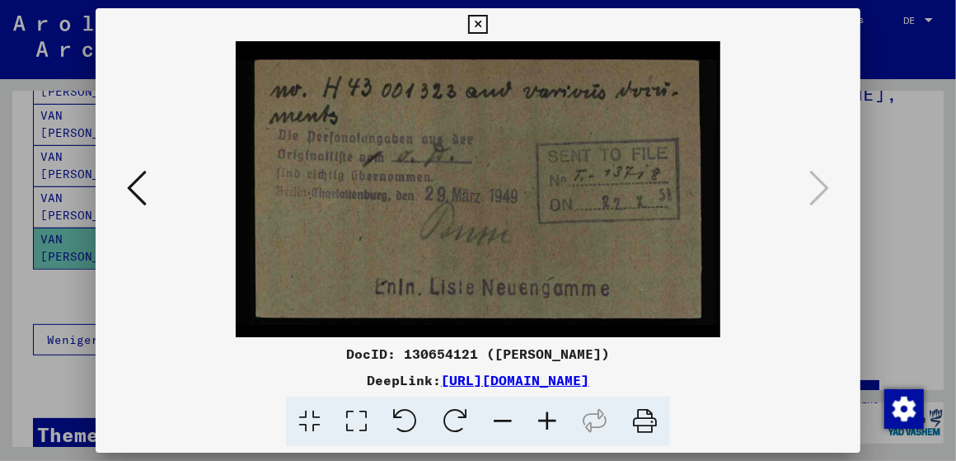
click at [140, 203] on icon at bounding box center [137, 188] width 20 height 40
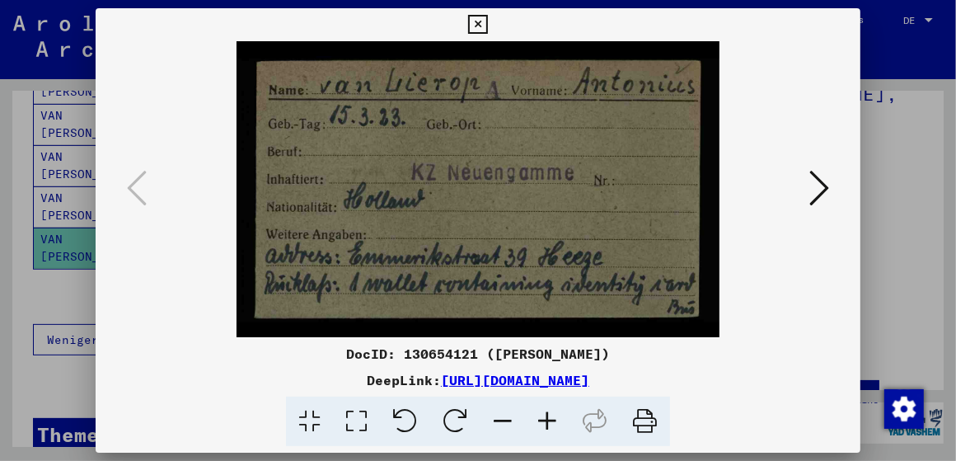
click at [478, 23] on icon at bounding box center [477, 25] width 19 height 20
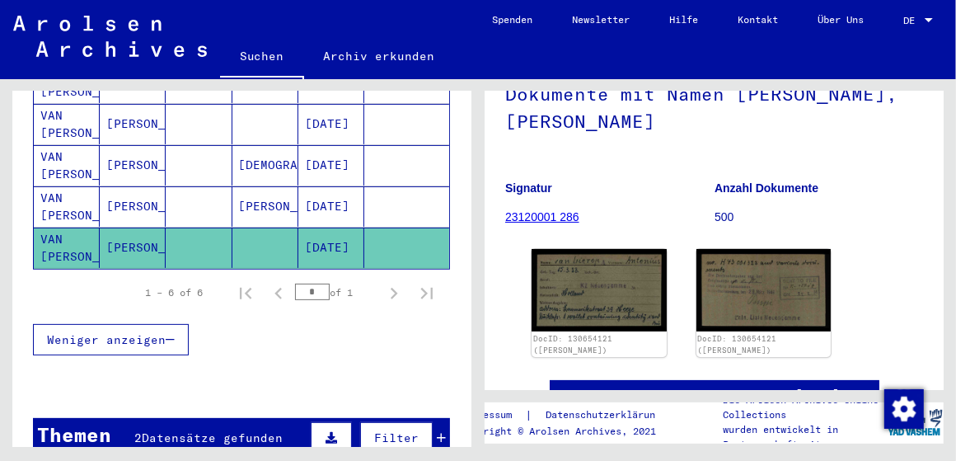
click at [185, 285] on div "1 – 6 of 6" at bounding box center [174, 292] width 58 height 15
click at [154, 332] on span "Weniger anzeigen" at bounding box center [106, 339] width 119 height 15
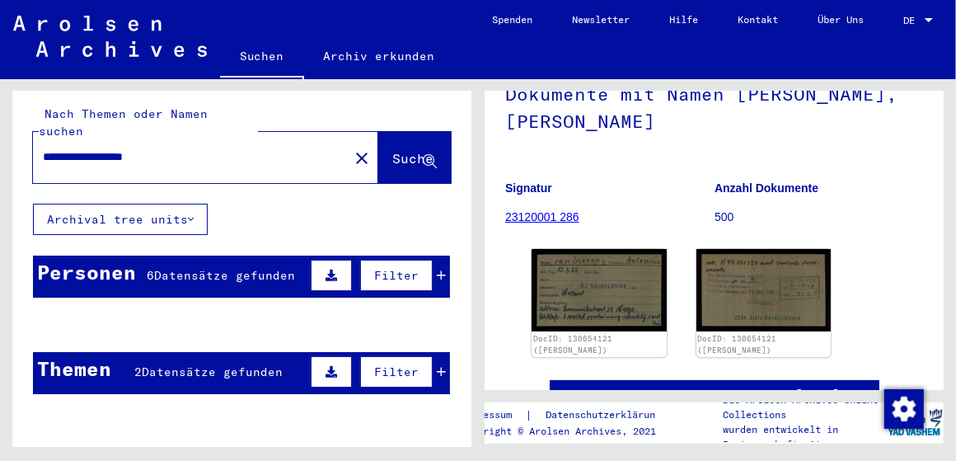
scroll to position [0, 0]
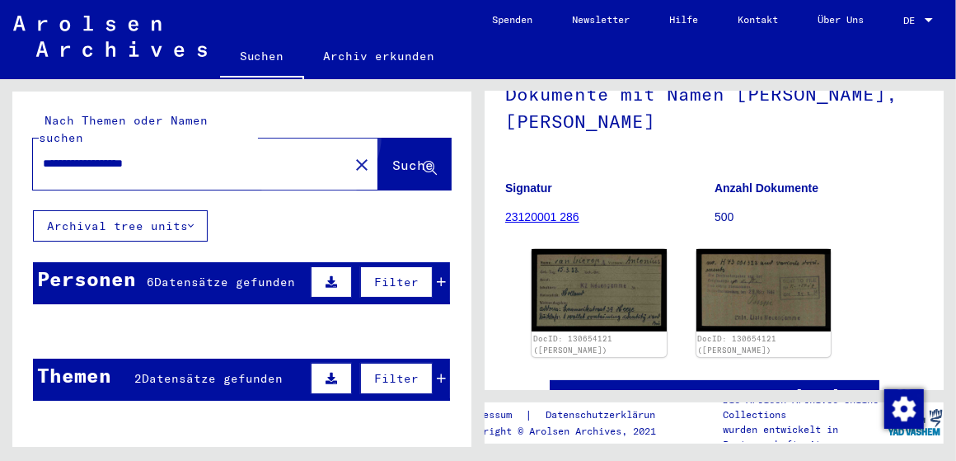
click at [378, 138] on button "Suche" at bounding box center [414, 163] width 73 height 51
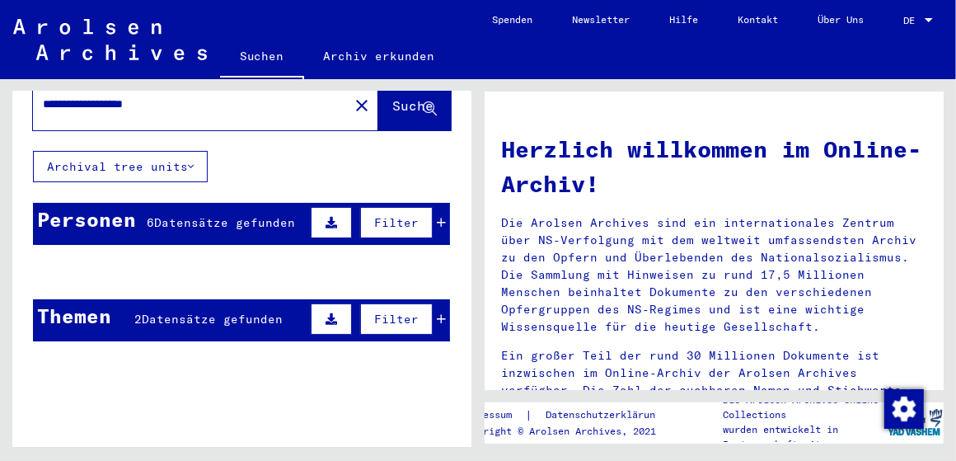
scroll to position [82, 0]
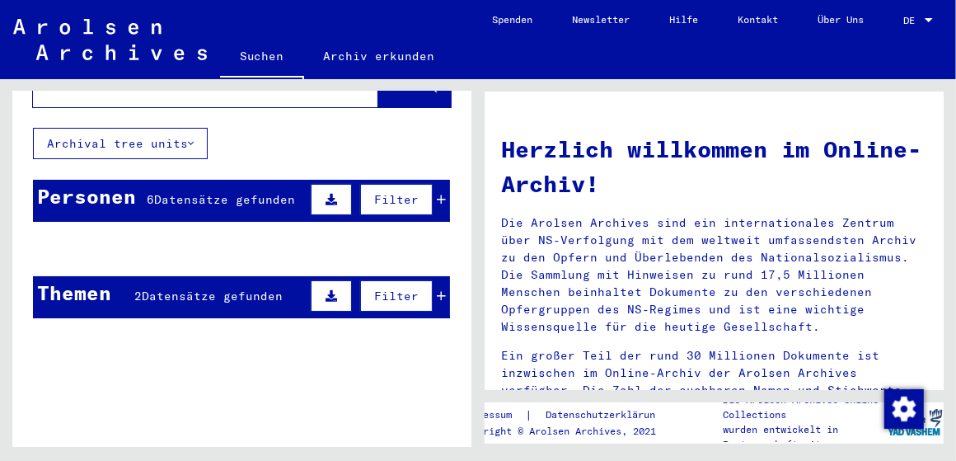
click at [205, 277] on mat-cell at bounding box center [199, 289] width 66 height 40
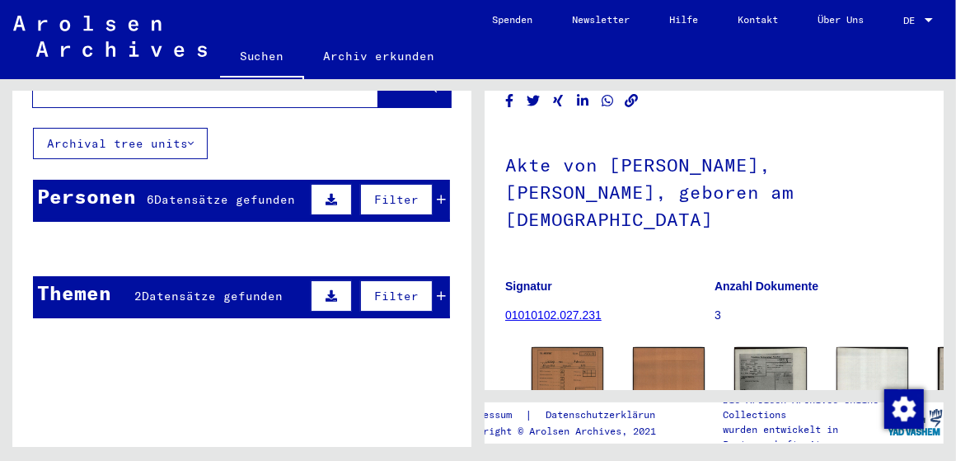
scroll to position [82, 0]
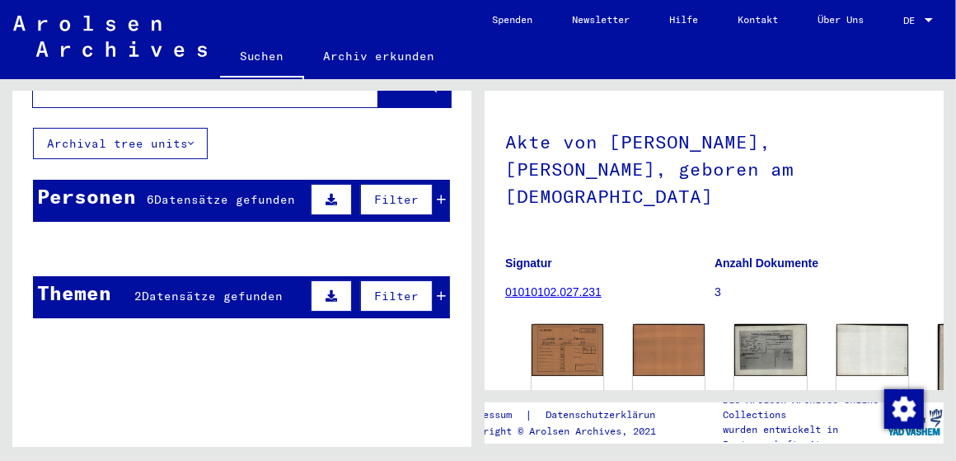
drag, startPoint x: 488, startPoint y: 241, endPoint x: 602, endPoint y: 207, distance: 119.4
click at [596, 209] on yv-its-full-details "1 Inhaftierungsdokumente / 1.1 Lager und Ghettos / 1.1.1 Polizeiliches Durchgan…" at bounding box center [714, 290] width 459 height 520
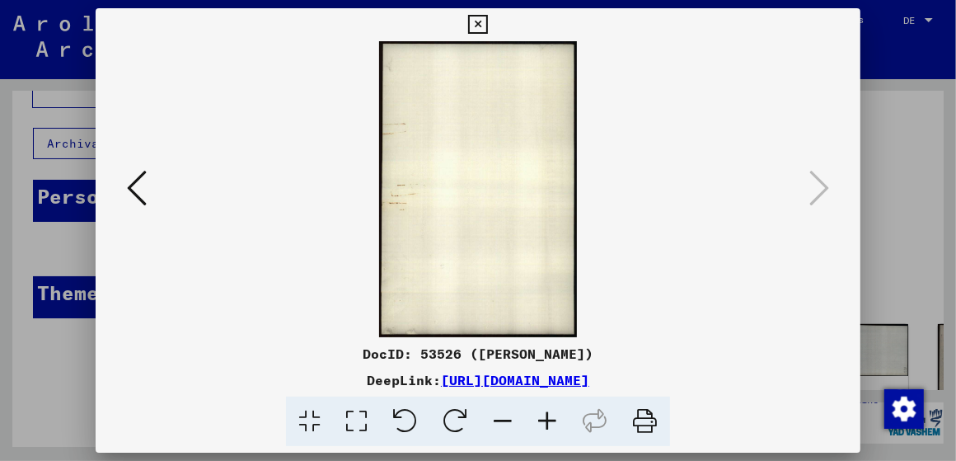
click at [915, 308] on div at bounding box center [478, 230] width 956 height 461
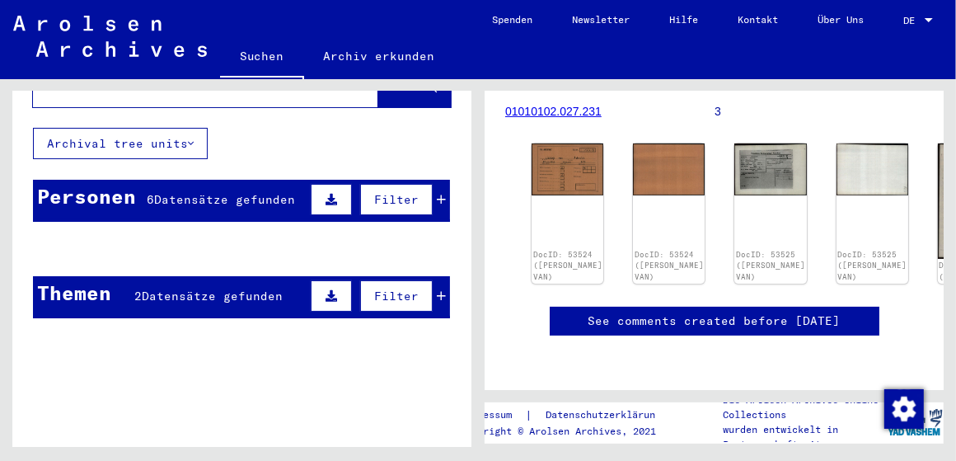
scroll to position [676, 0]
